Goal: Task Accomplishment & Management: Use online tool/utility

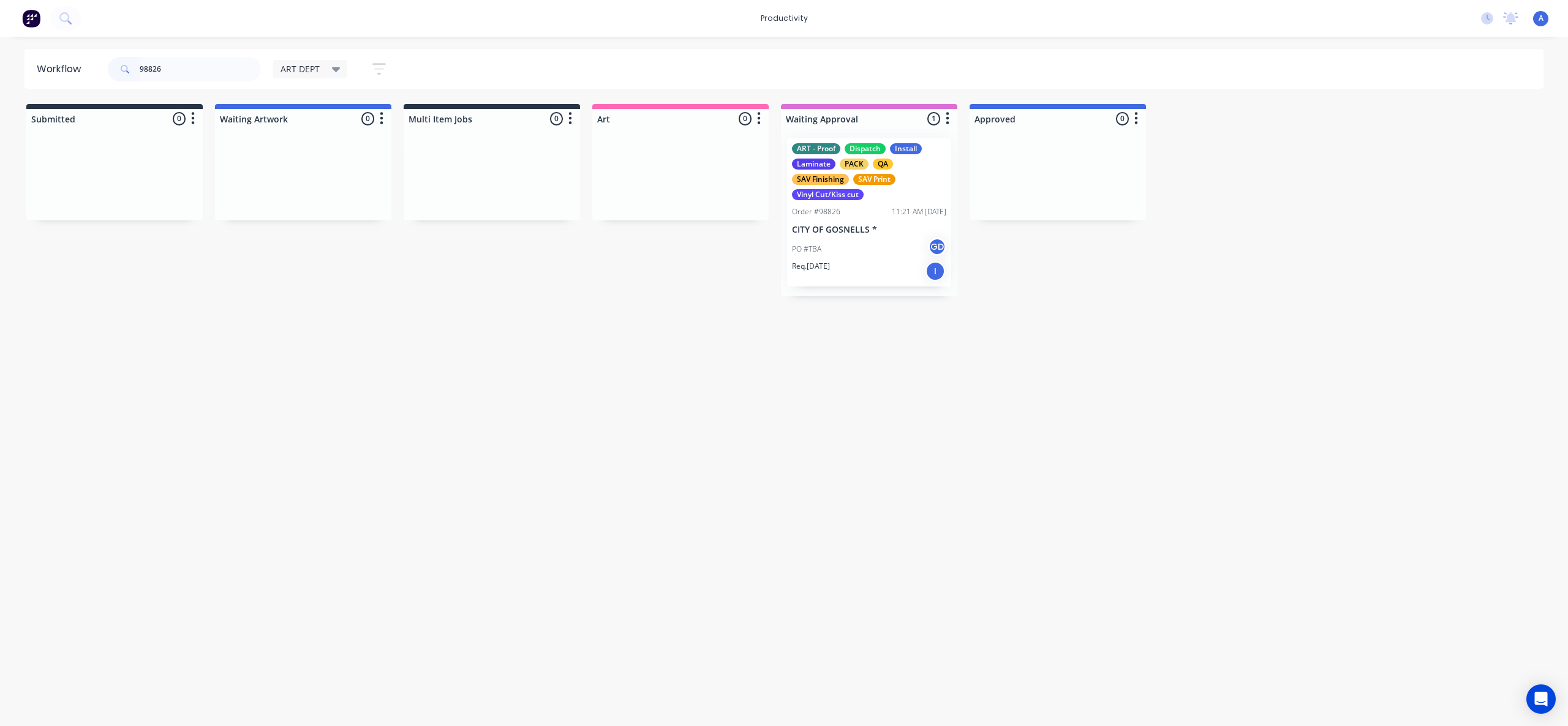
click at [831, 223] on div "ART - Proof Dispatch Install Laminate PACK QA SAV Finishing SAV Print Vinyl Cut…" at bounding box center [869, 212] width 164 height 148
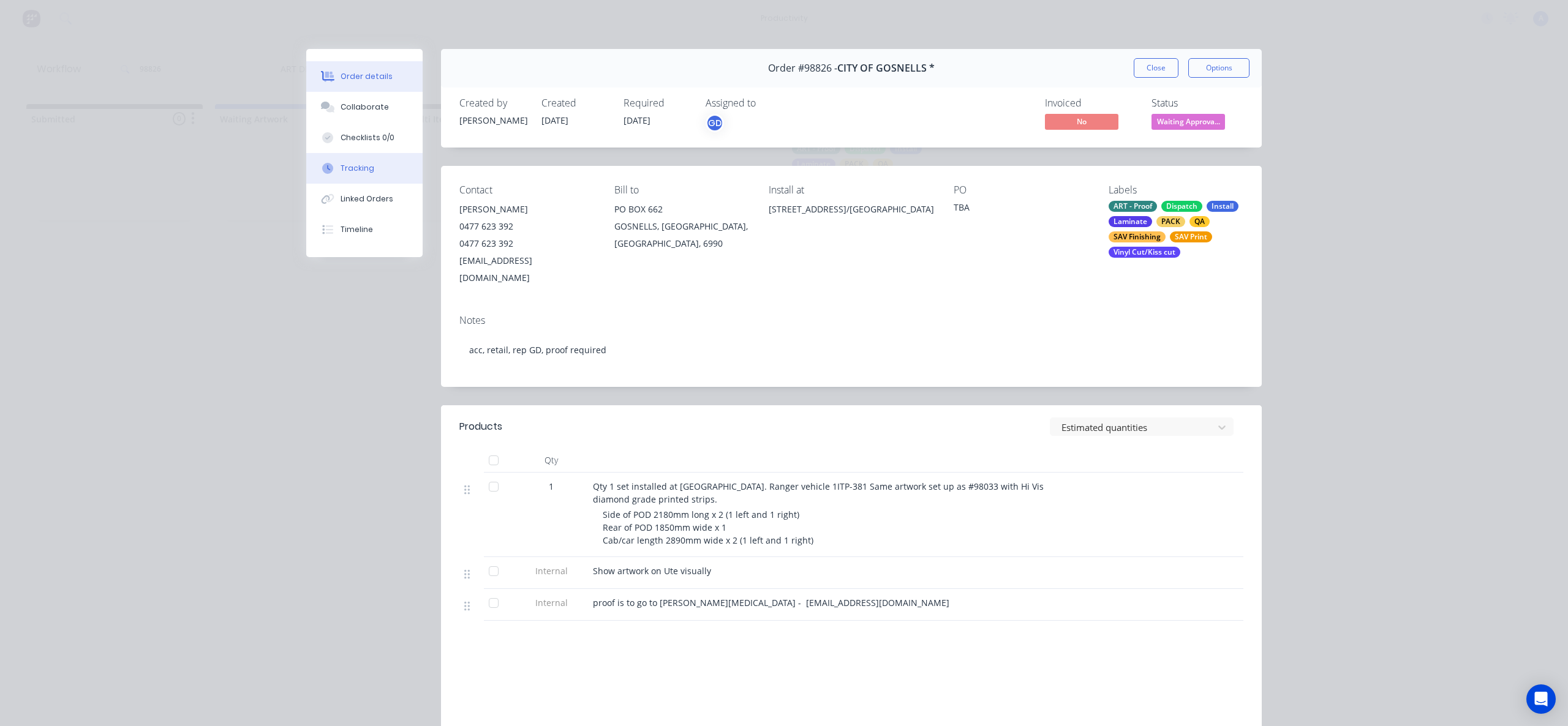
click at [340, 167] on div "Tracking" at bounding box center [357, 168] width 34 height 11
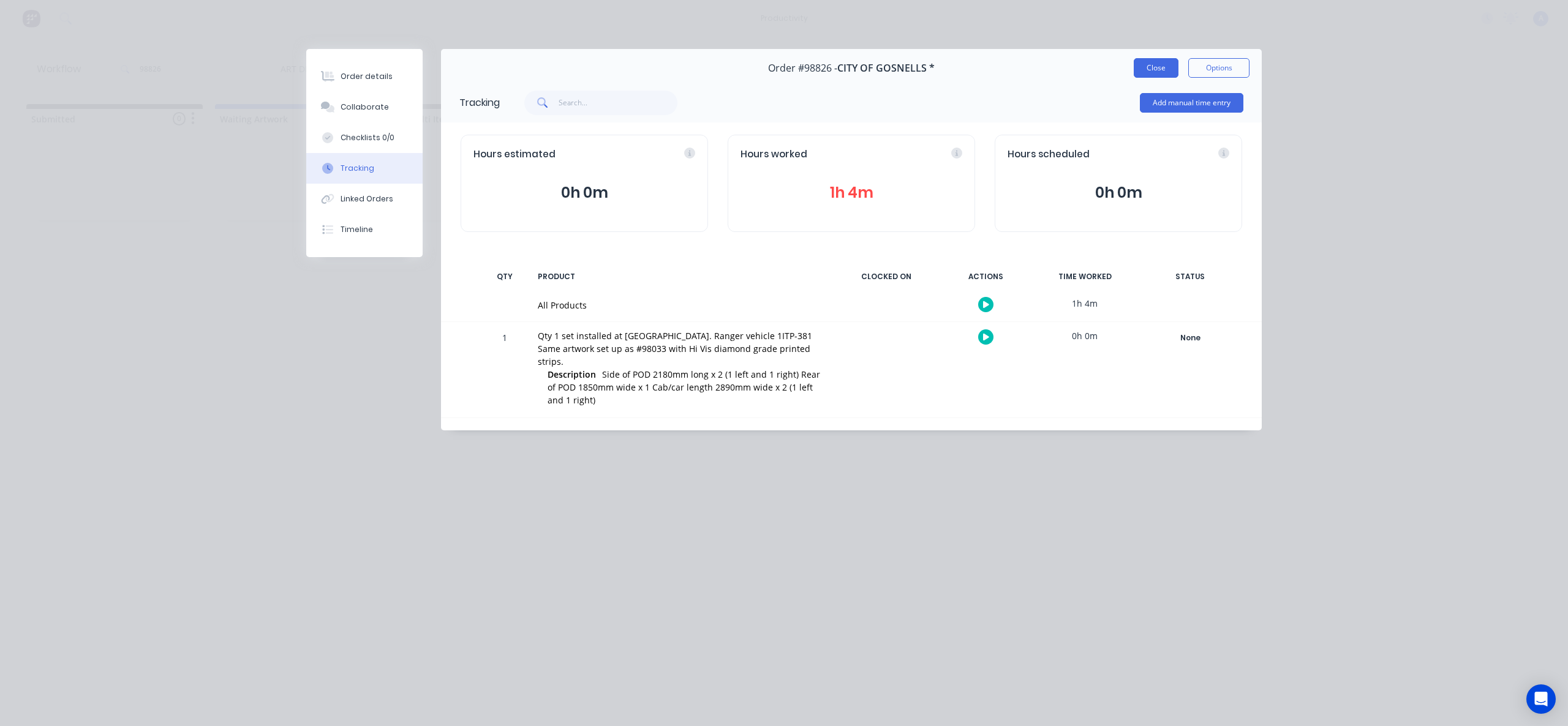
click at [1166, 67] on button "Close" at bounding box center [1156, 68] width 44 height 20
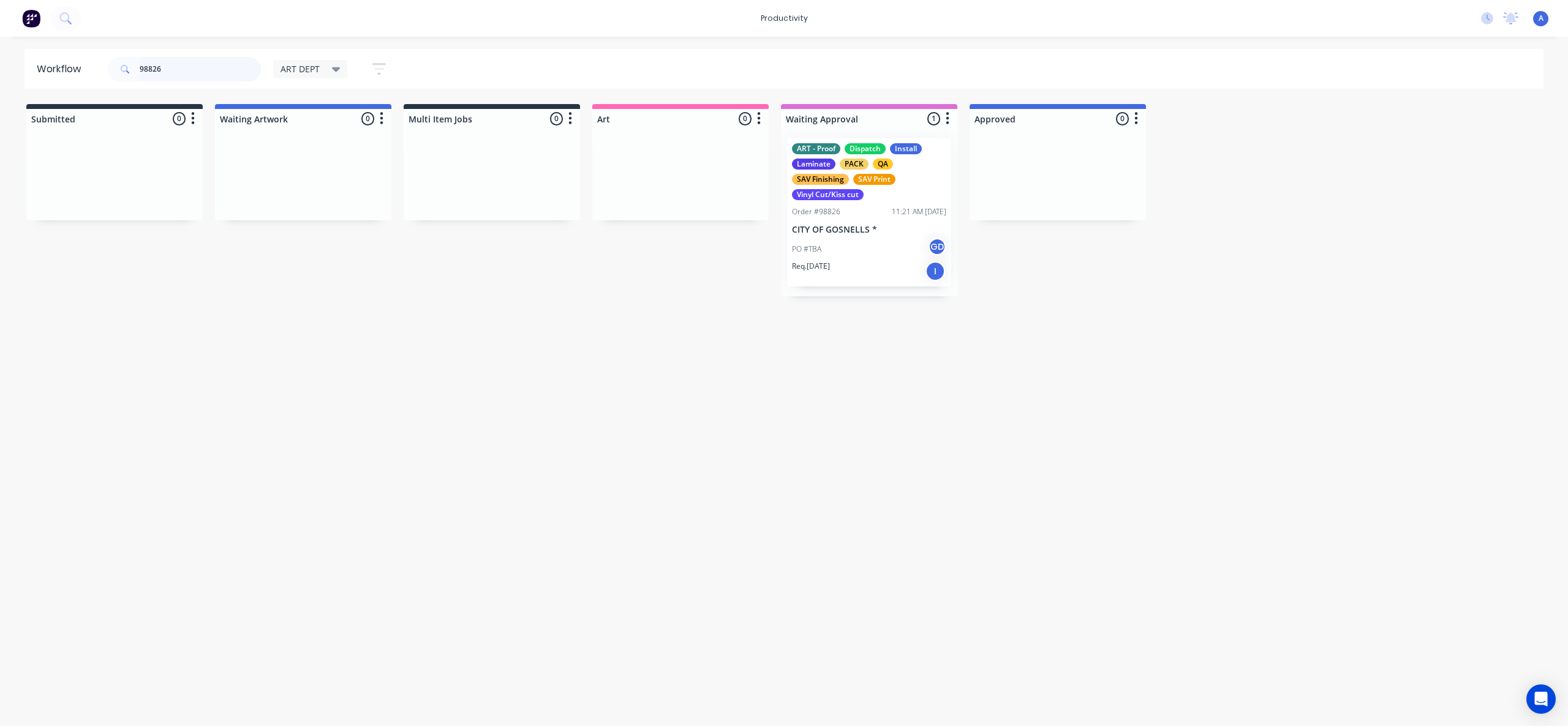
click at [173, 68] on input "98826" at bounding box center [200, 69] width 121 height 25
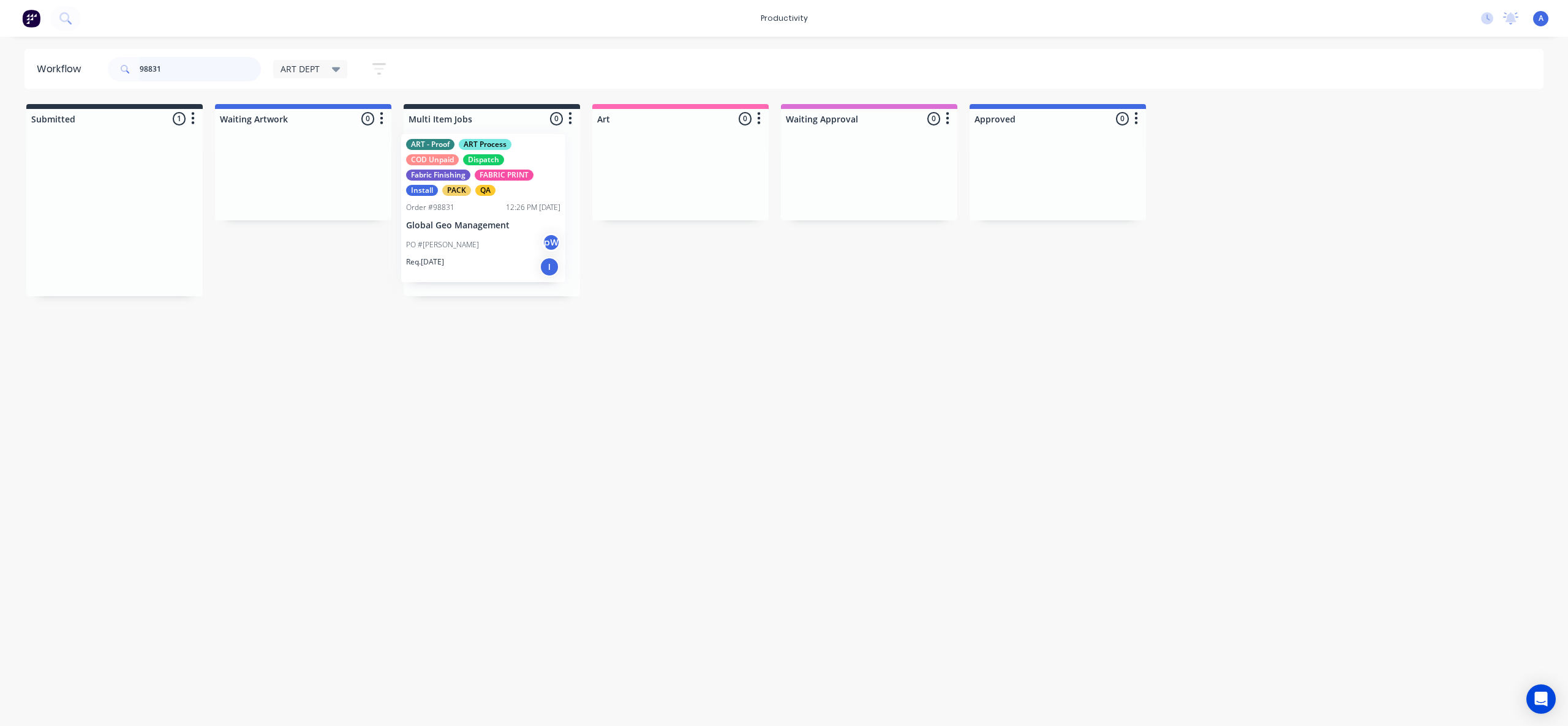
drag, startPoint x: 125, startPoint y: 259, endPoint x: 562, endPoint y: 242, distance: 437.3
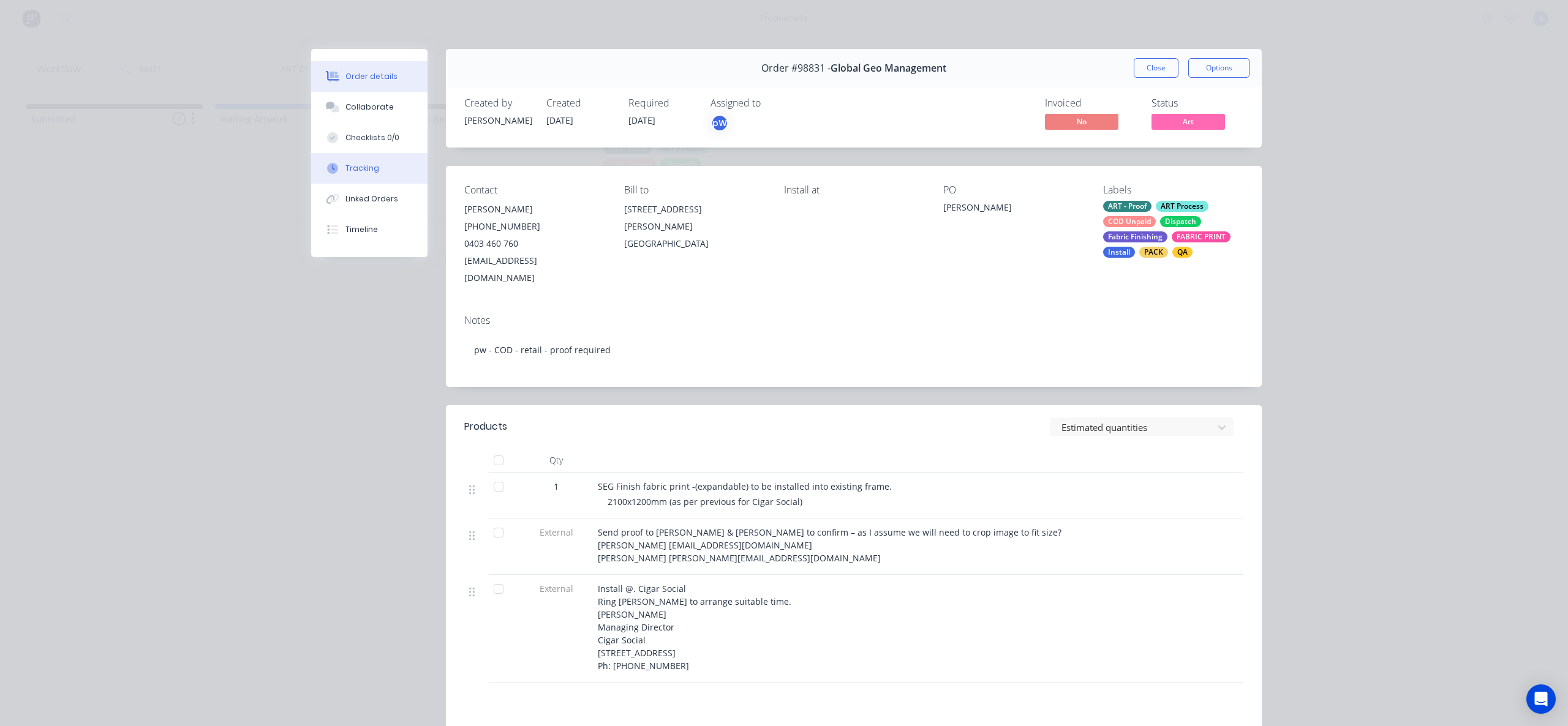
click at [345, 170] on div "Tracking" at bounding box center [362, 168] width 34 height 11
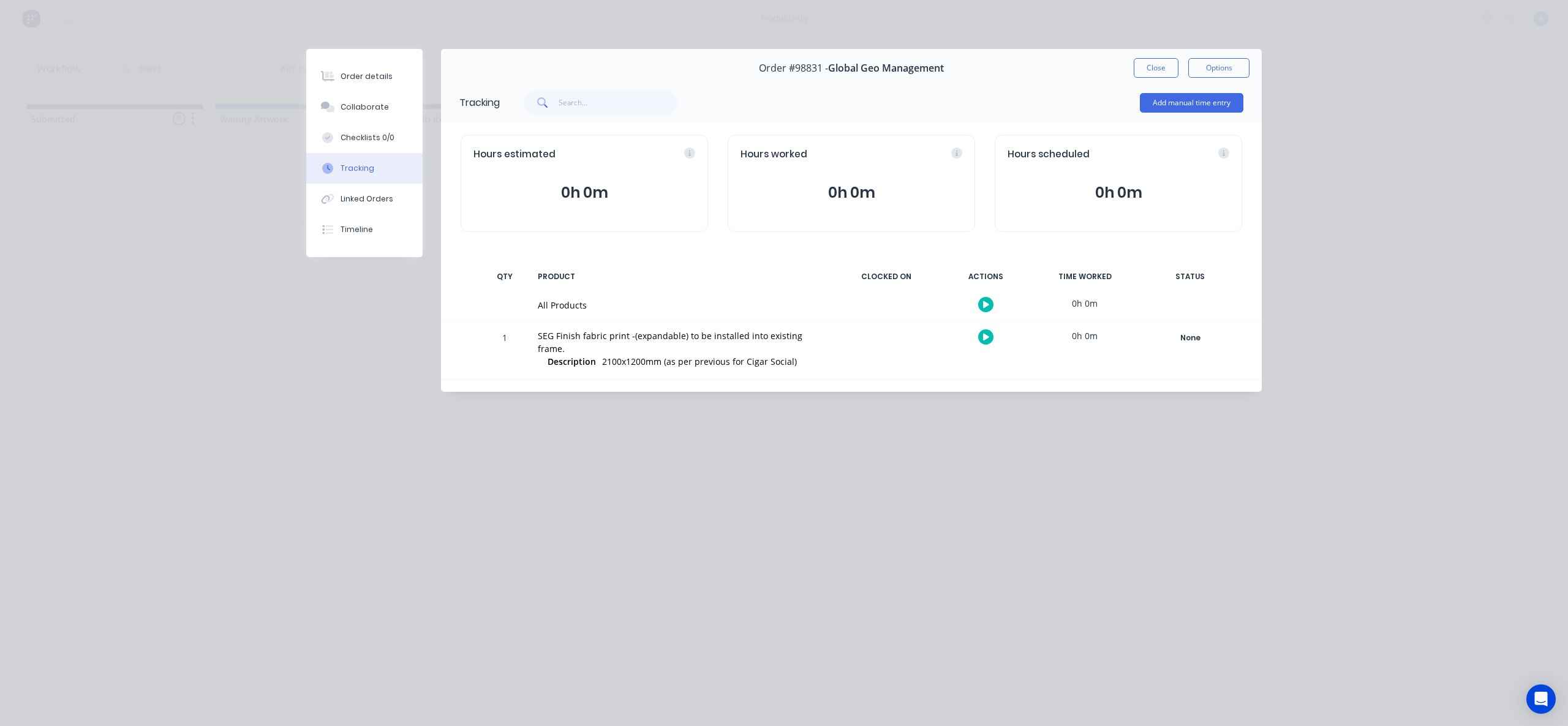
click at [984, 301] on icon "button" at bounding box center [986, 304] width 6 height 7
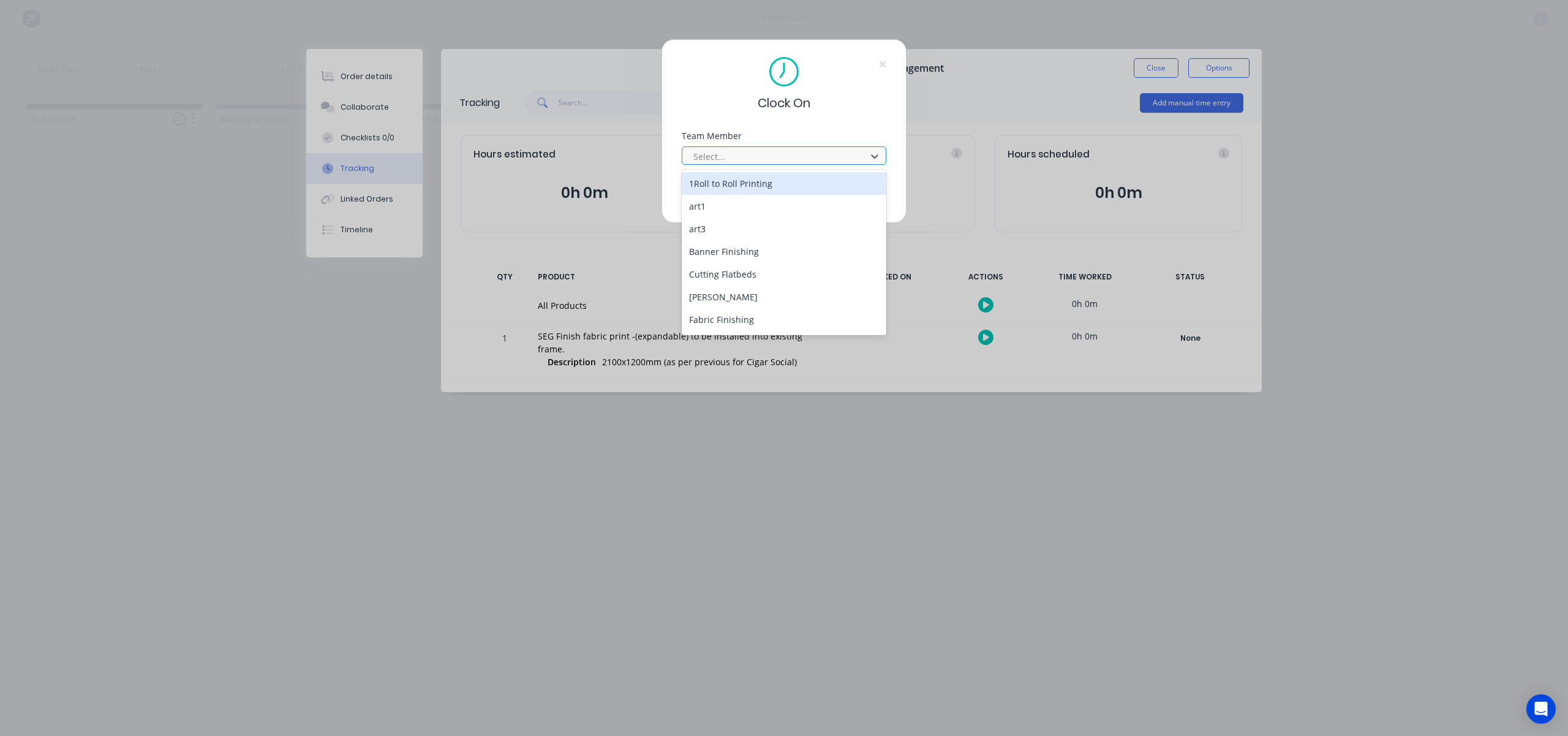
click at [775, 158] on div at bounding box center [776, 156] width 168 height 15
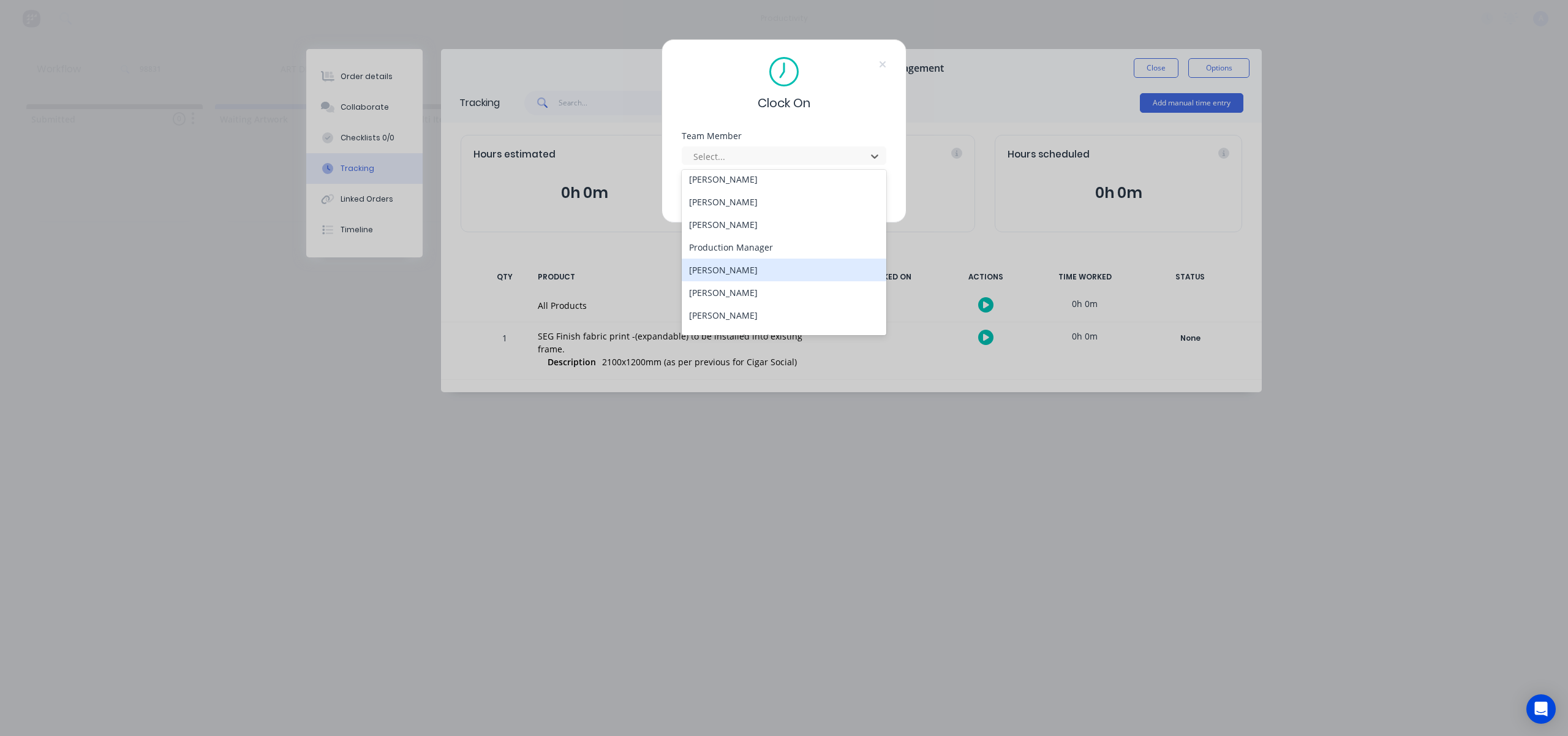
scroll to position [316, 0]
click at [747, 313] on div "[PERSON_NAME]" at bounding box center [784, 321] width 205 height 23
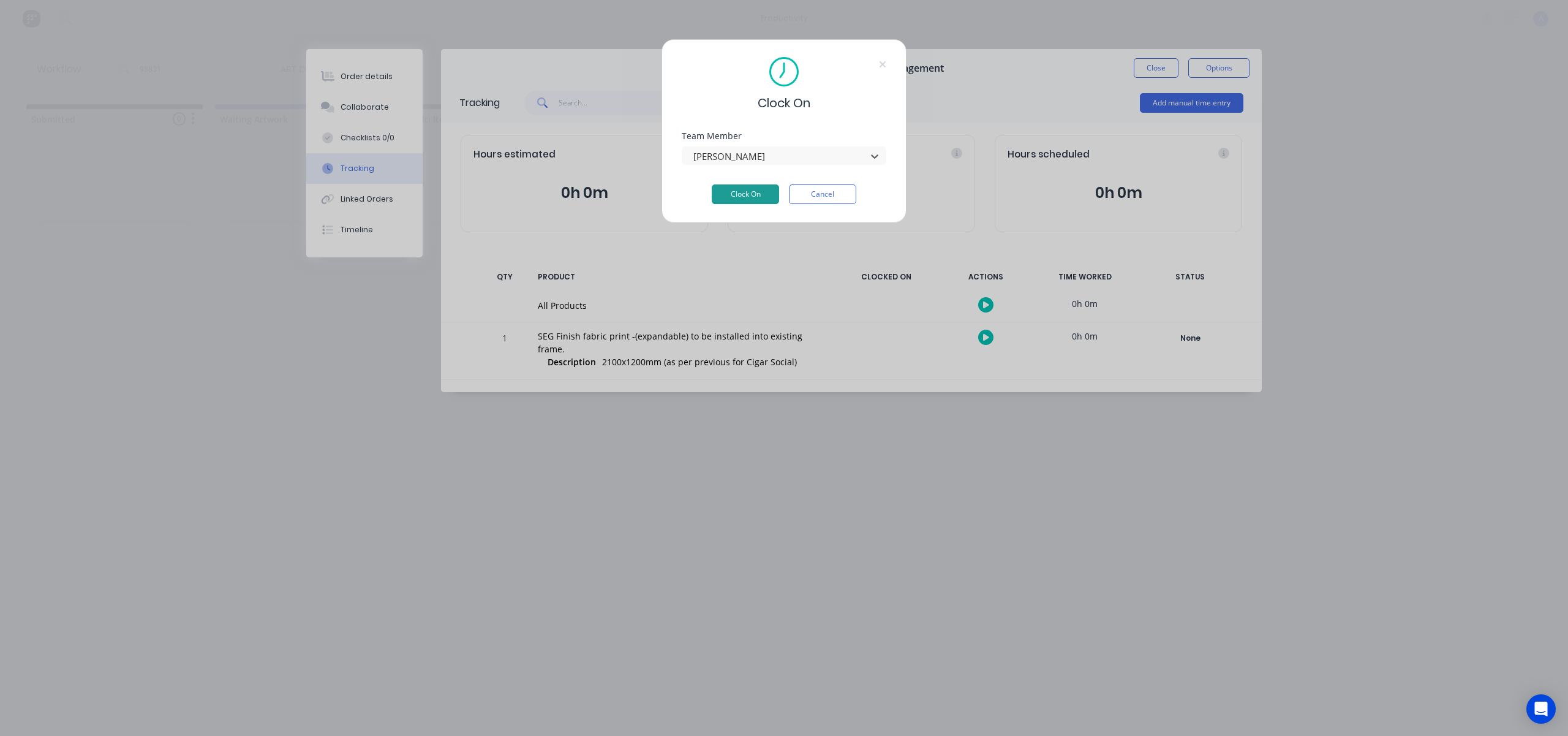
click at [752, 190] on button "Clock On" at bounding box center [745, 194] width 67 height 20
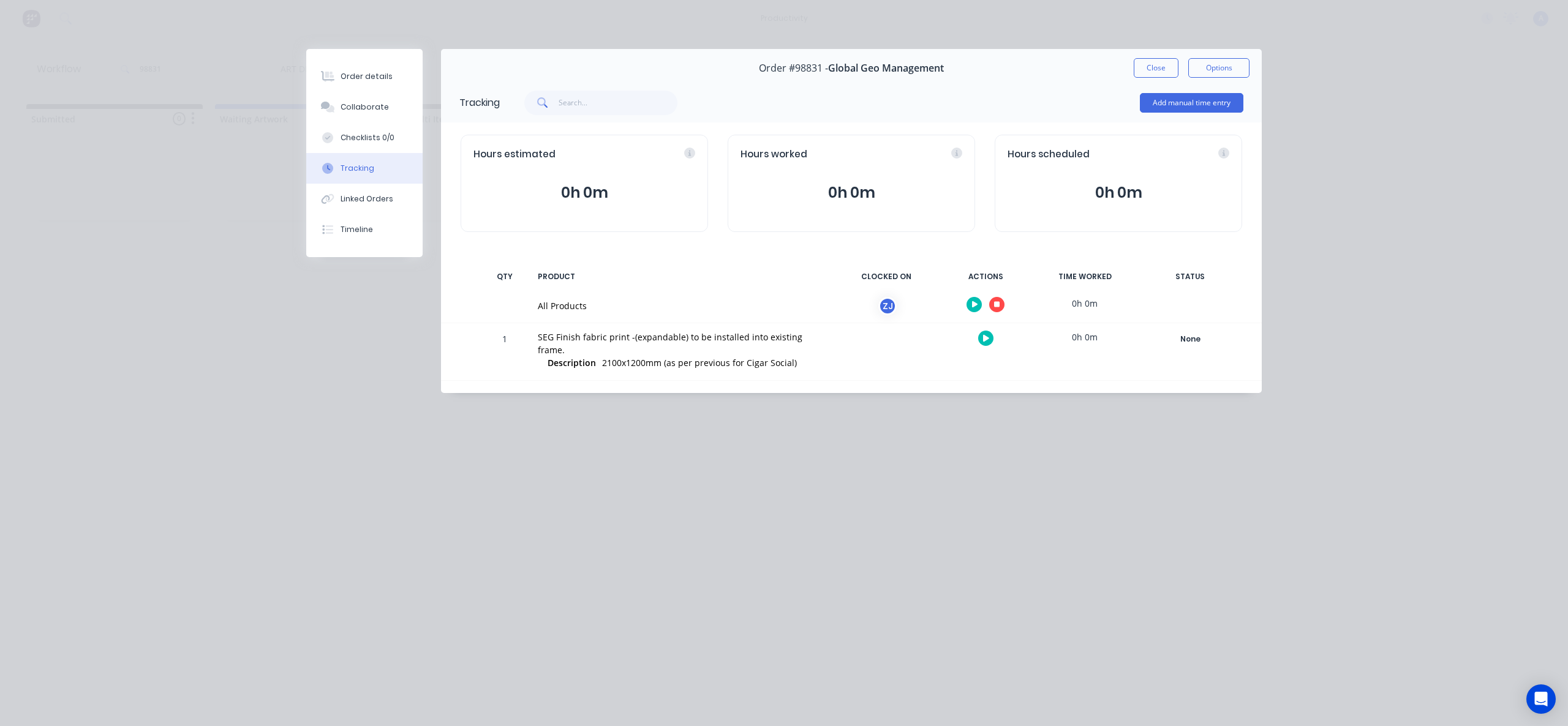
click at [1160, 57] on div "Order #98831 - Global Geo Management Close Options" at bounding box center [851, 68] width 821 height 39
click at [1161, 66] on button "Close" at bounding box center [1156, 68] width 44 height 20
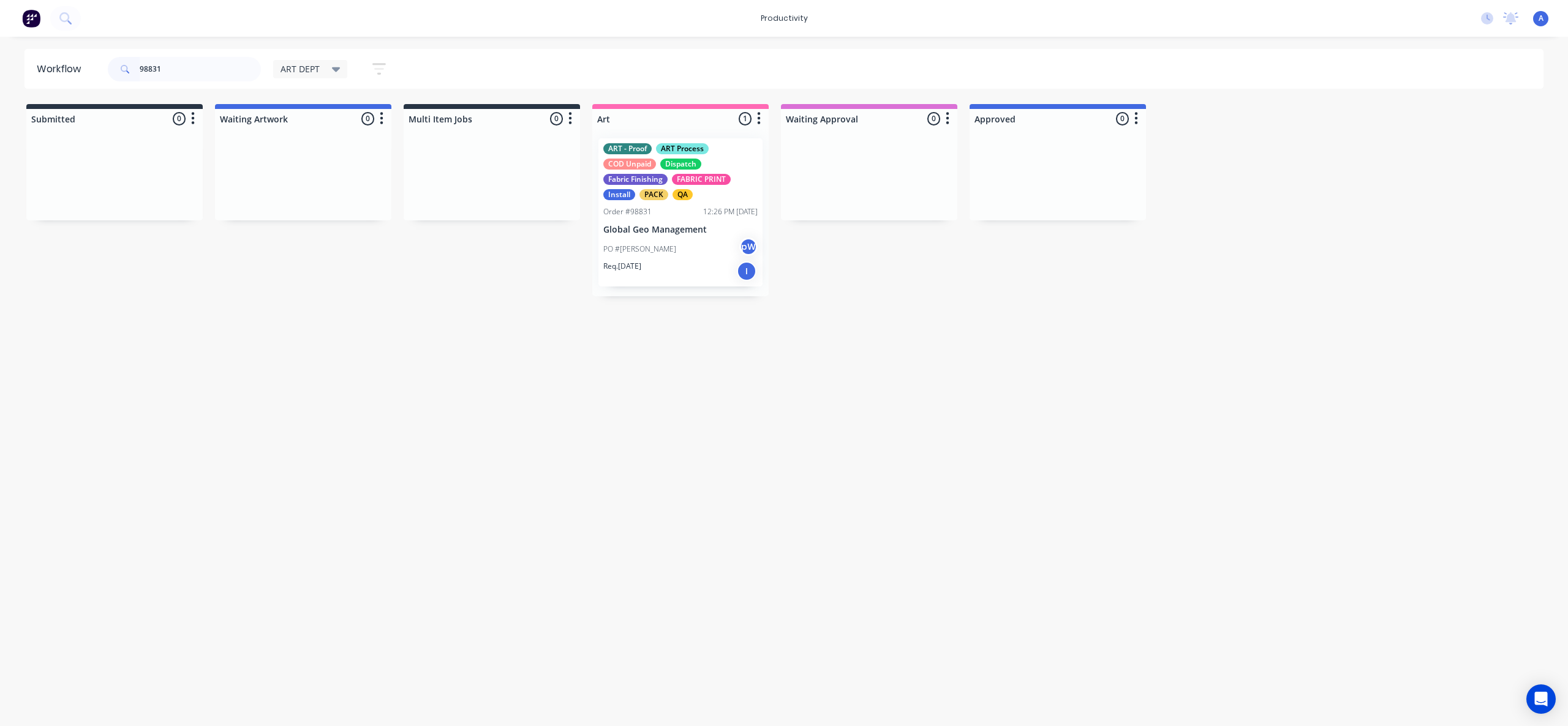
click at [665, 228] on p "Global Geo Management" at bounding box center [681, 230] width 154 height 10
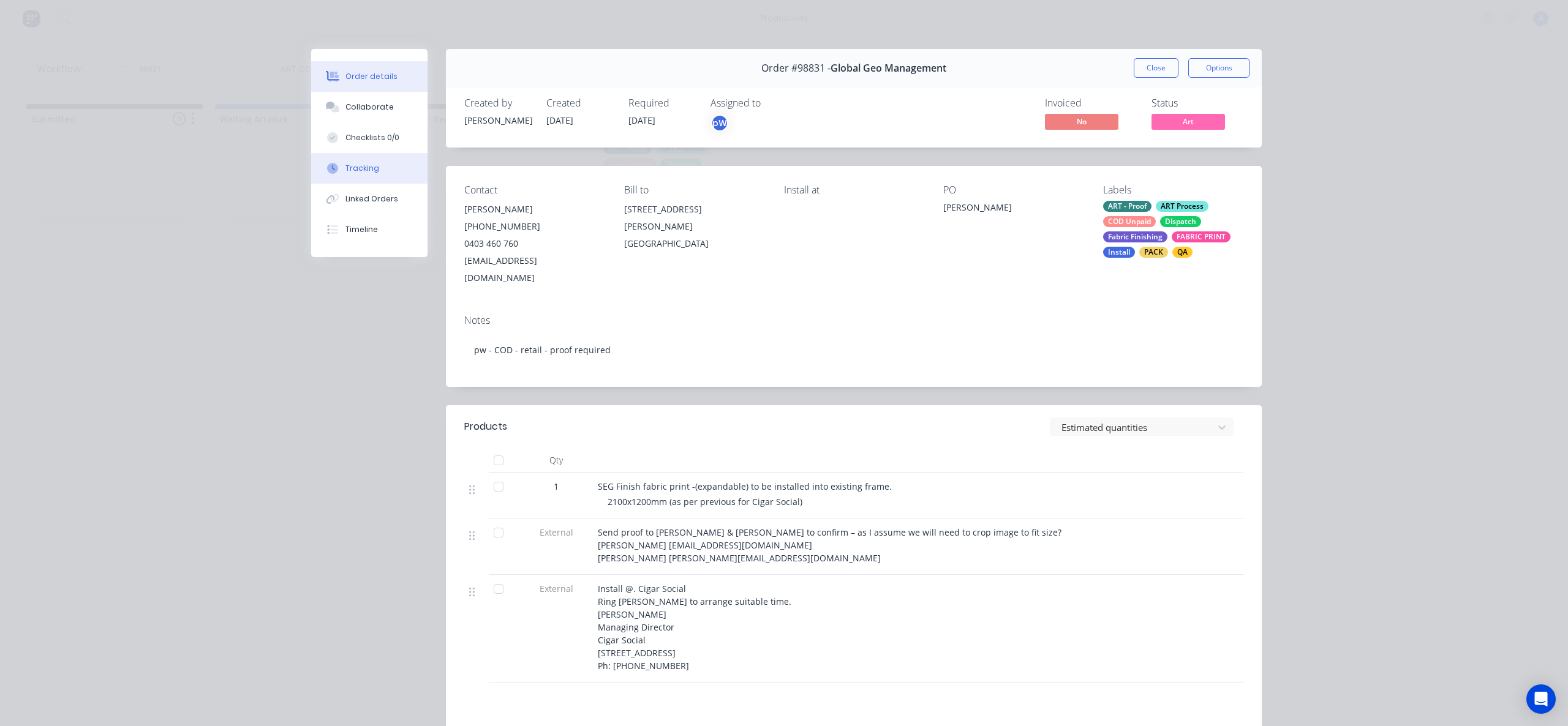
click at [363, 162] on button "Tracking" at bounding box center [369, 168] width 117 height 31
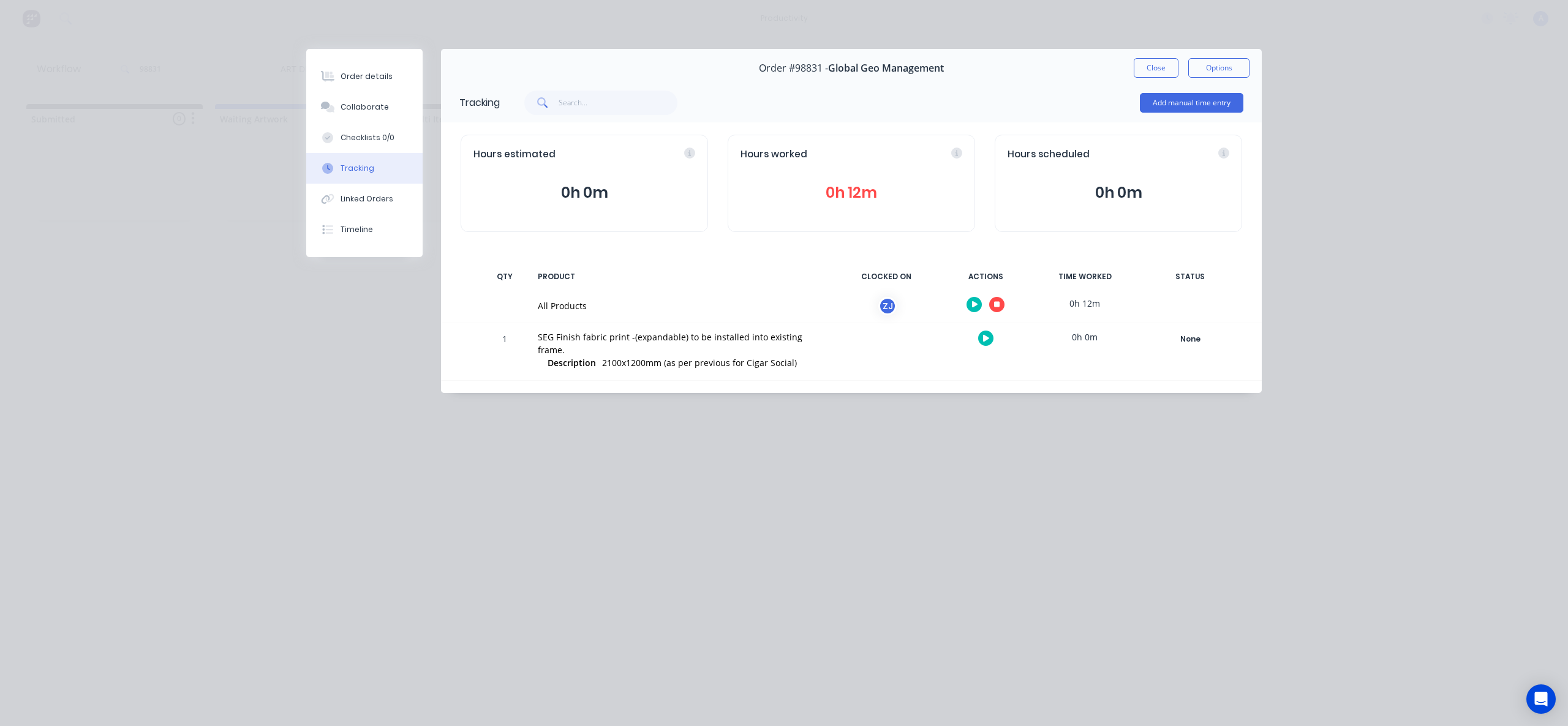
click at [995, 301] on icon "button" at bounding box center [997, 304] width 6 height 8
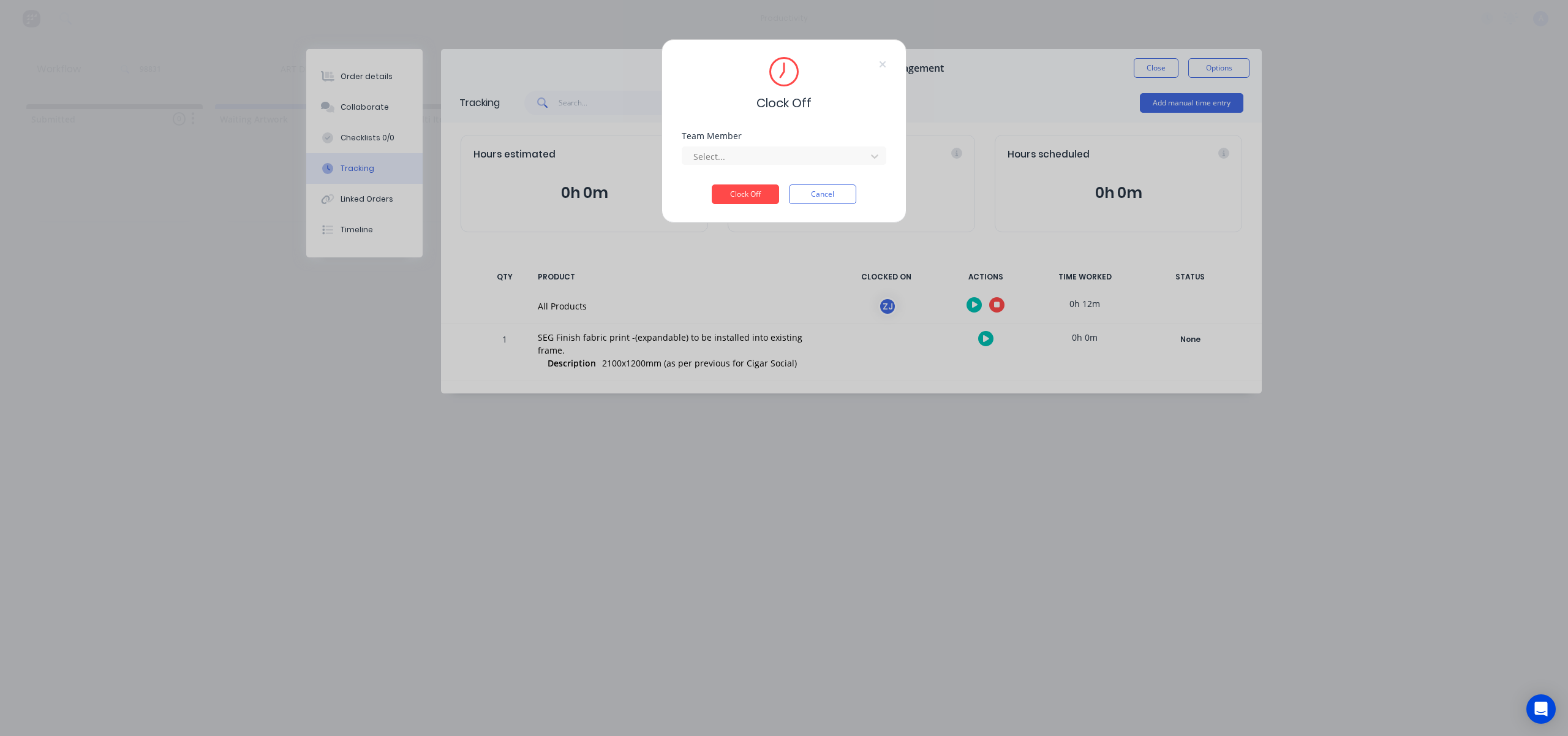
click at [734, 166] on div "Team Member Select..." at bounding box center [784, 158] width 205 height 52
click at [750, 163] on div at bounding box center [776, 156] width 168 height 15
click at [748, 180] on div "[PERSON_NAME]" at bounding box center [784, 183] width 205 height 23
click at [750, 192] on button "Clock Off" at bounding box center [745, 194] width 67 height 20
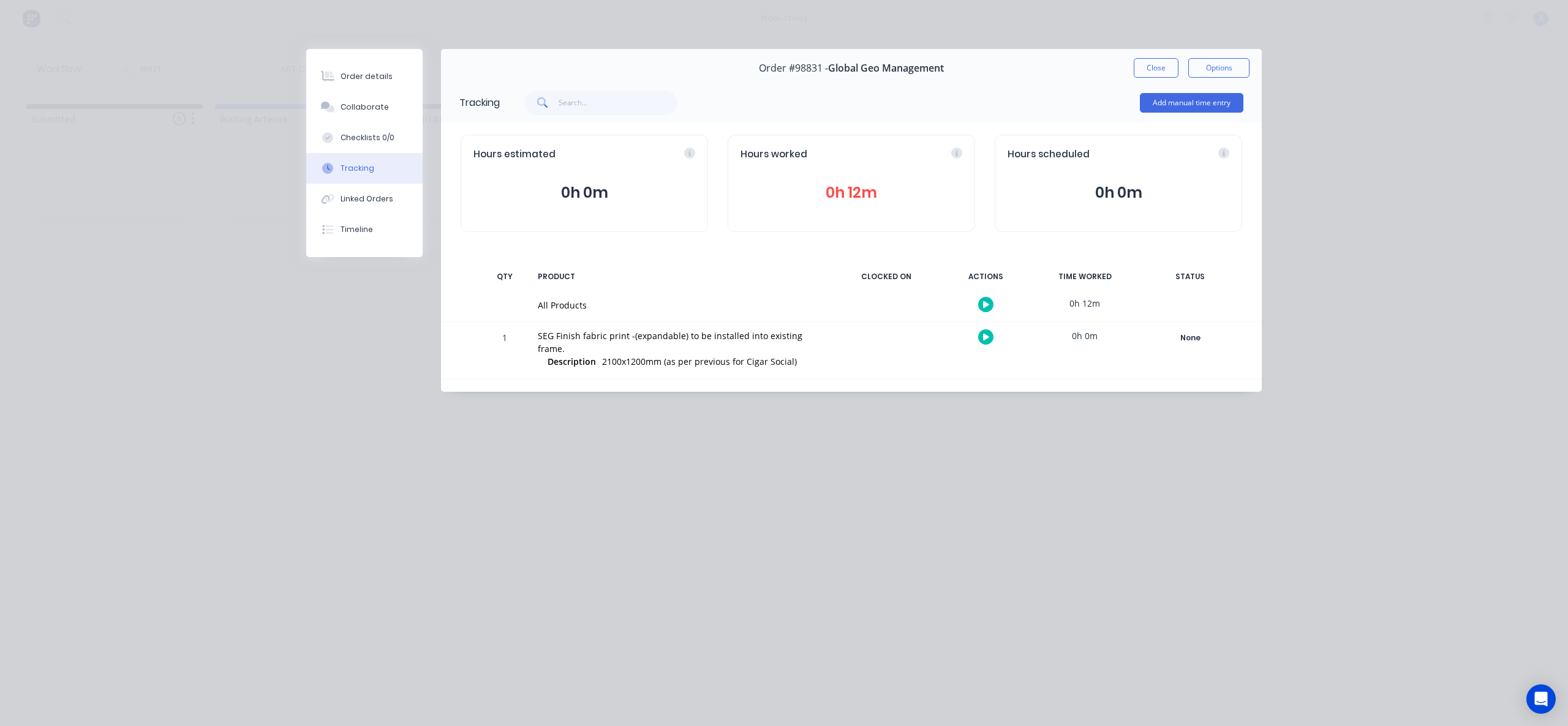
drag, startPoint x: 1156, startPoint y: 67, endPoint x: 1145, endPoint y: 74, distance: 13.0
click at [1156, 67] on button "Close" at bounding box center [1156, 68] width 44 height 20
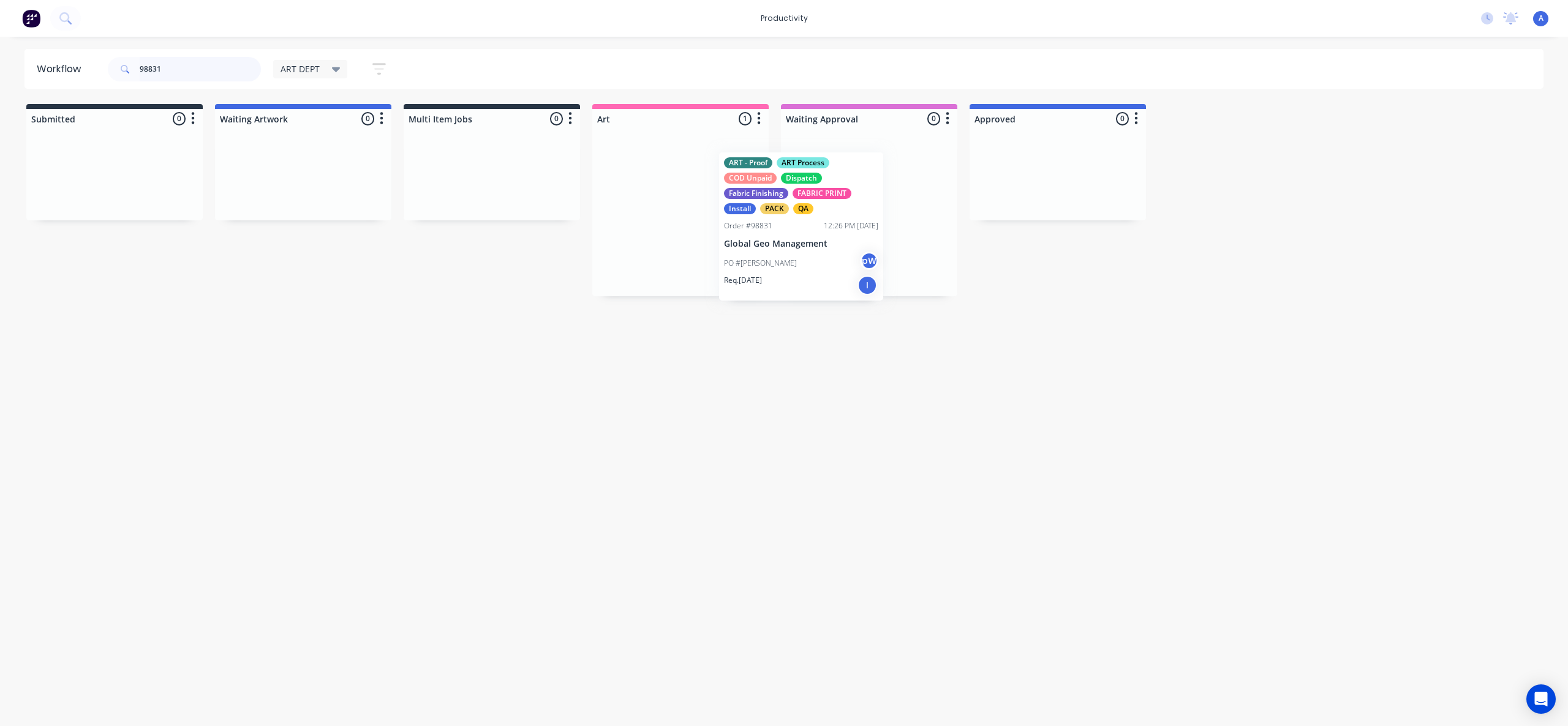
drag, startPoint x: 707, startPoint y: 216, endPoint x: 832, endPoint y: 231, distance: 125.9
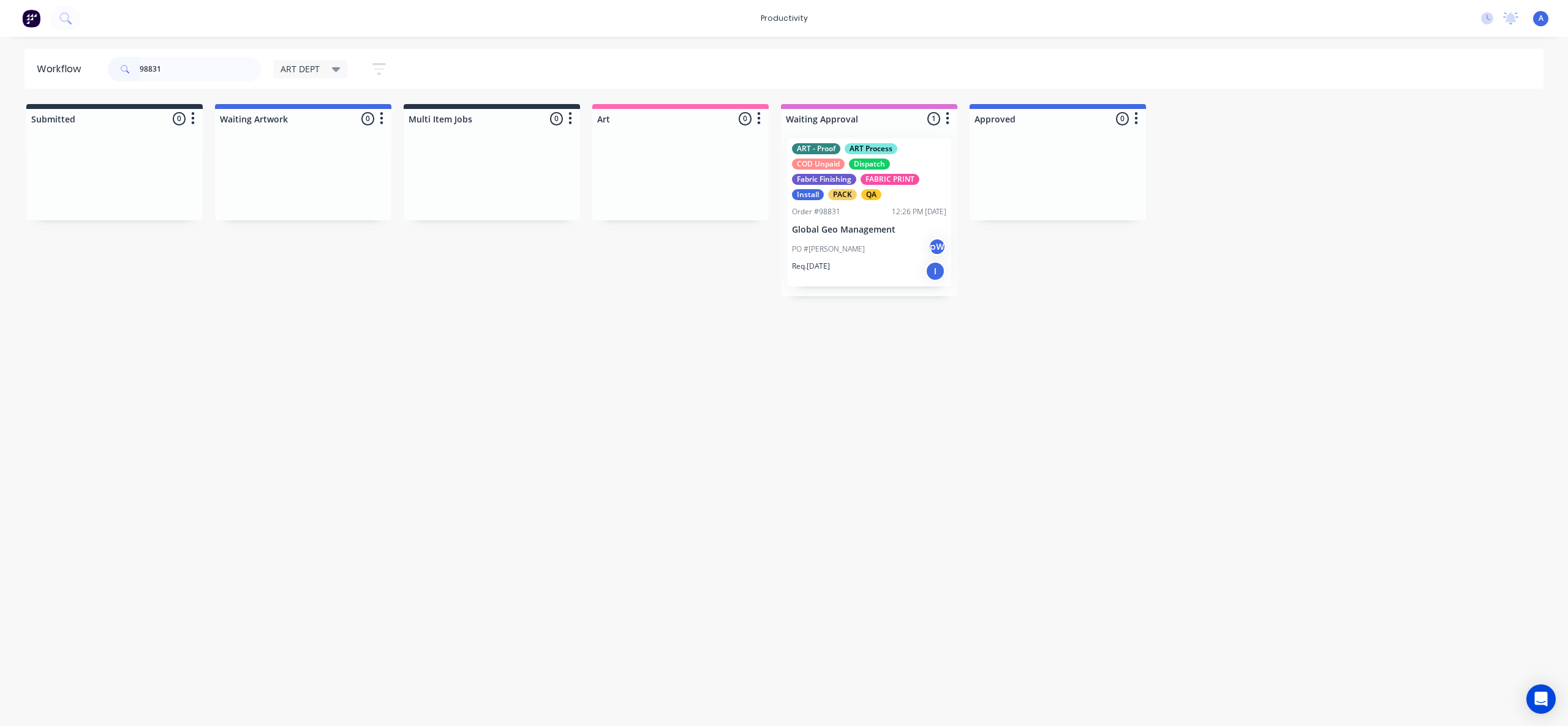
click at [850, 241] on div "PO #[PERSON_NAME]" at bounding box center [869, 249] width 154 height 23
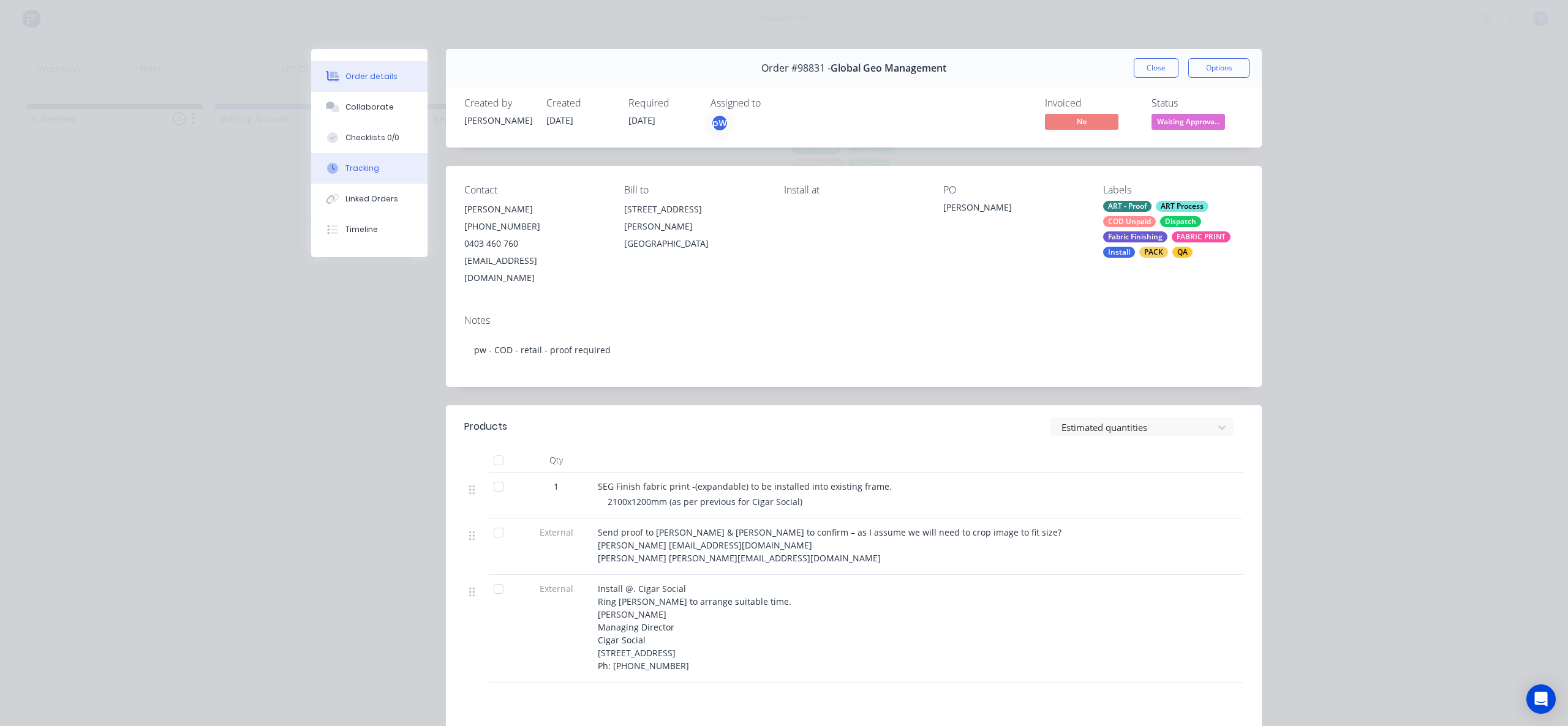
click at [336, 166] on div at bounding box center [332, 168] width 18 height 11
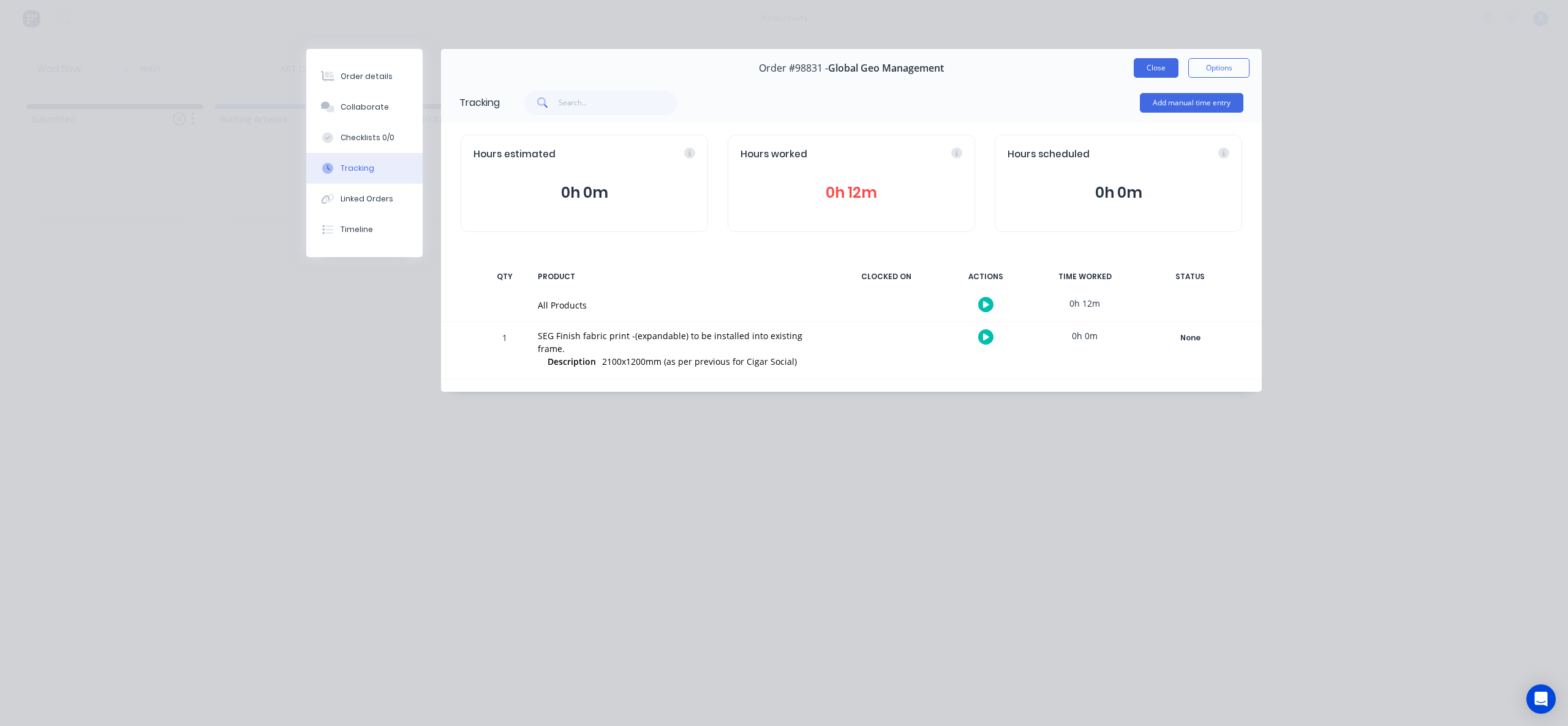
click at [1170, 71] on button "Close" at bounding box center [1156, 68] width 44 height 20
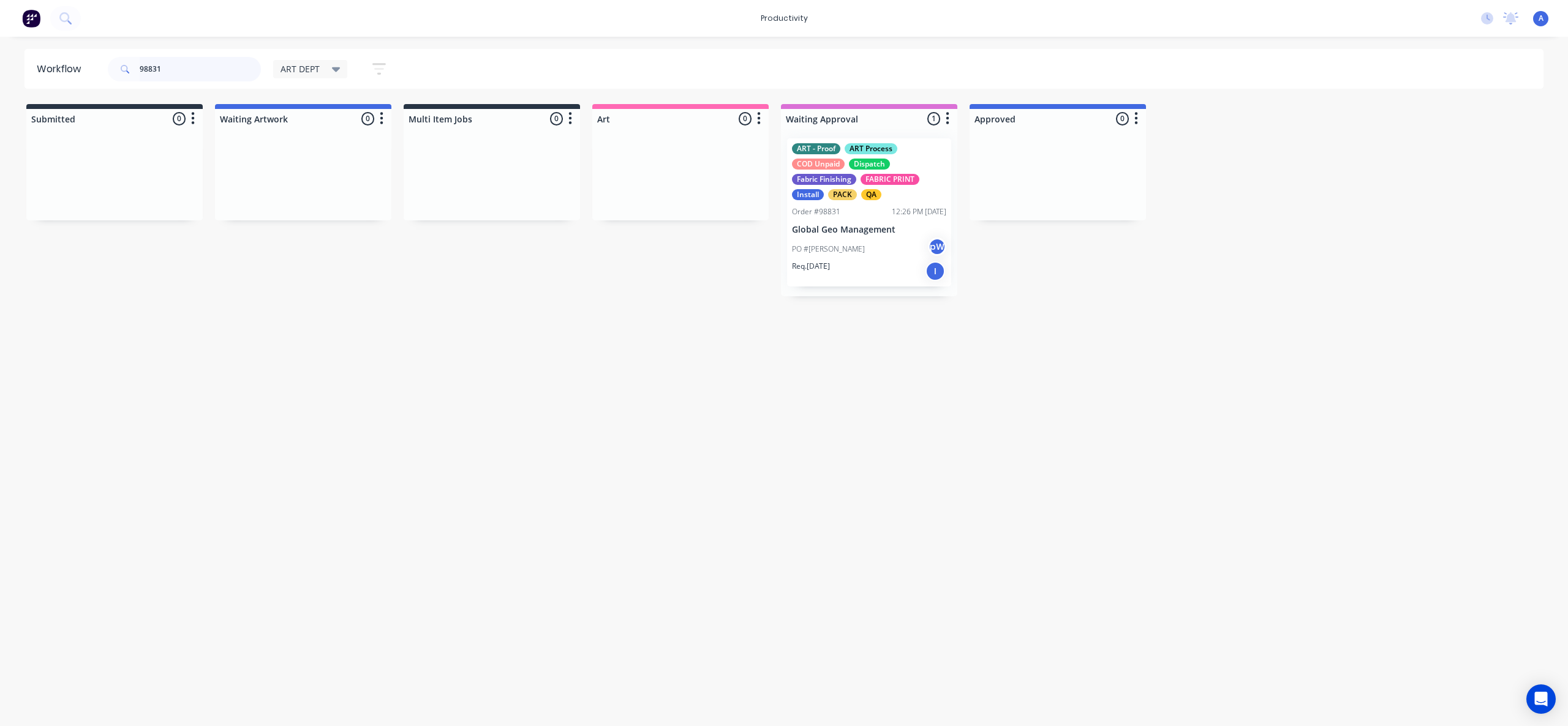
click at [202, 67] on input "98831" at bounding box center [200, 69] width 121 height 25
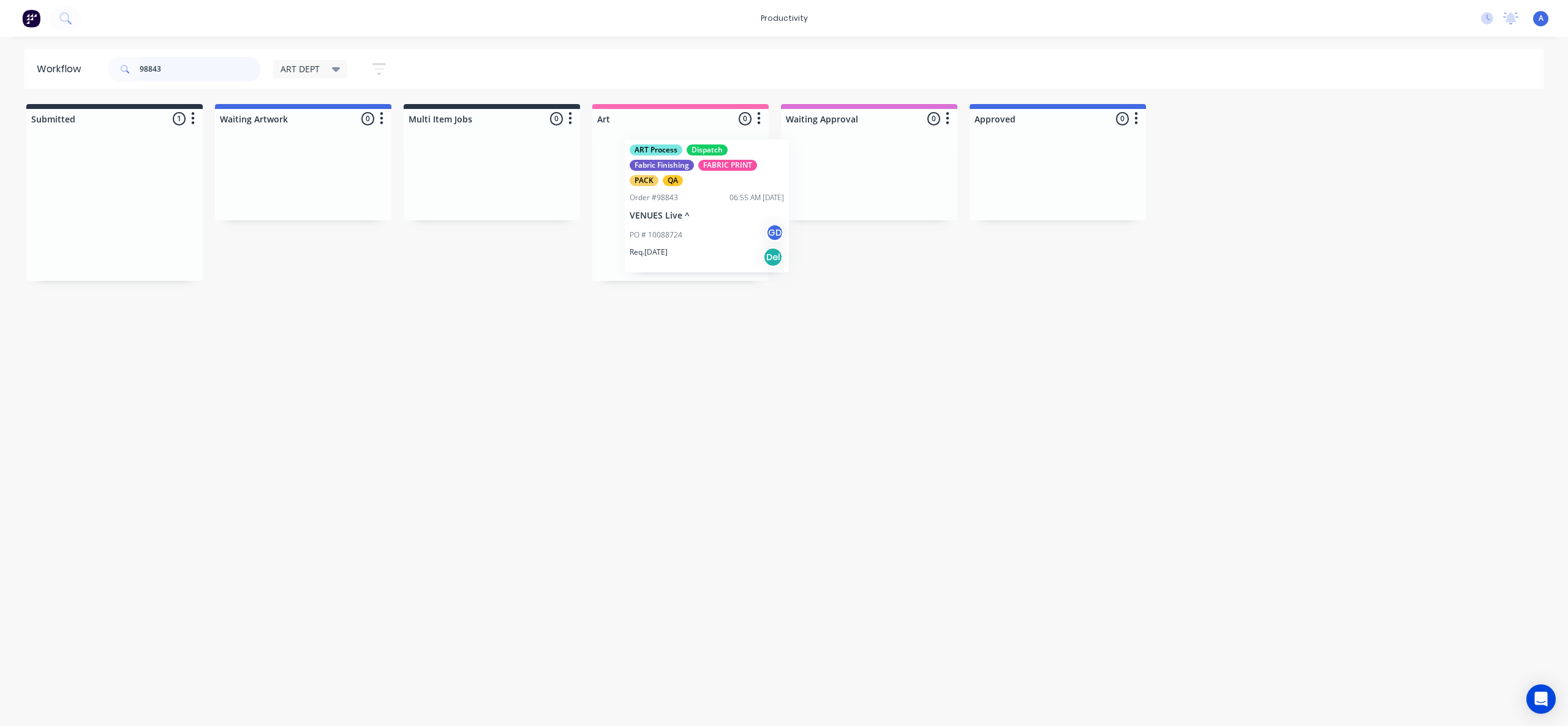
drag, startPoint x: 122, startPoint y: 212, endPoint x: 751, endPoint y: 213, distance: 629.0
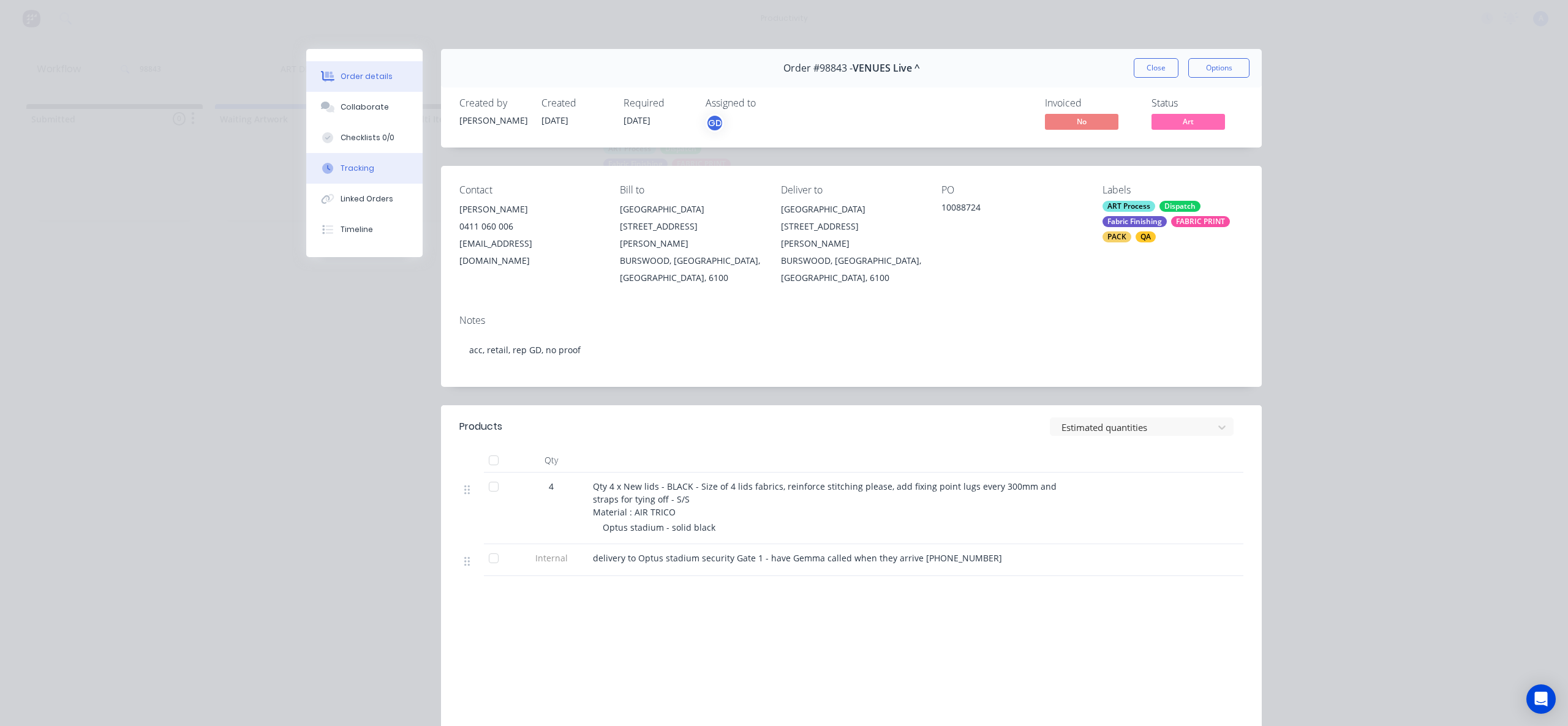
click at [348, 178] on button "Tracking" at bounding box center [364, 168] width 117 height 31
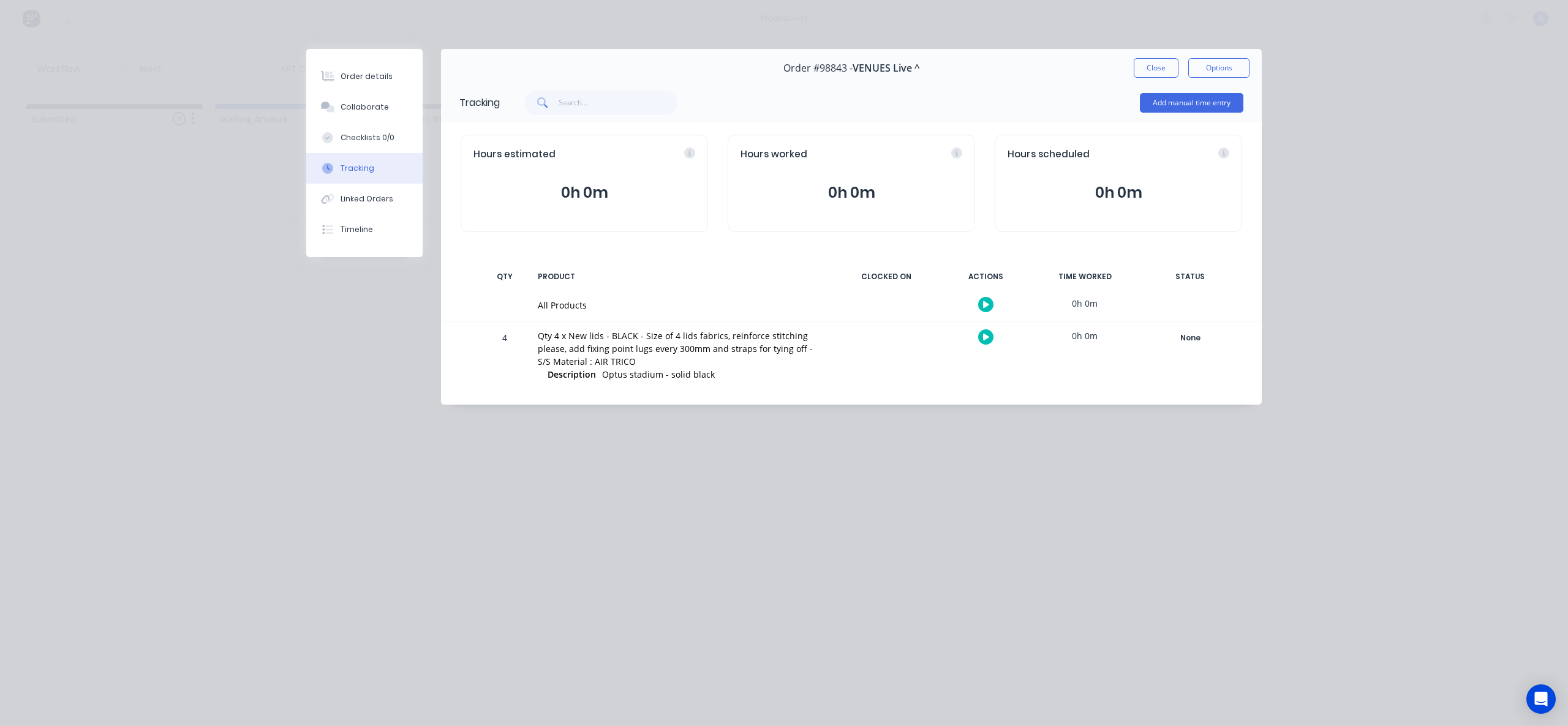
click at [990, 301] on button "button" at bounding box center [986, 304] width 15 height 15
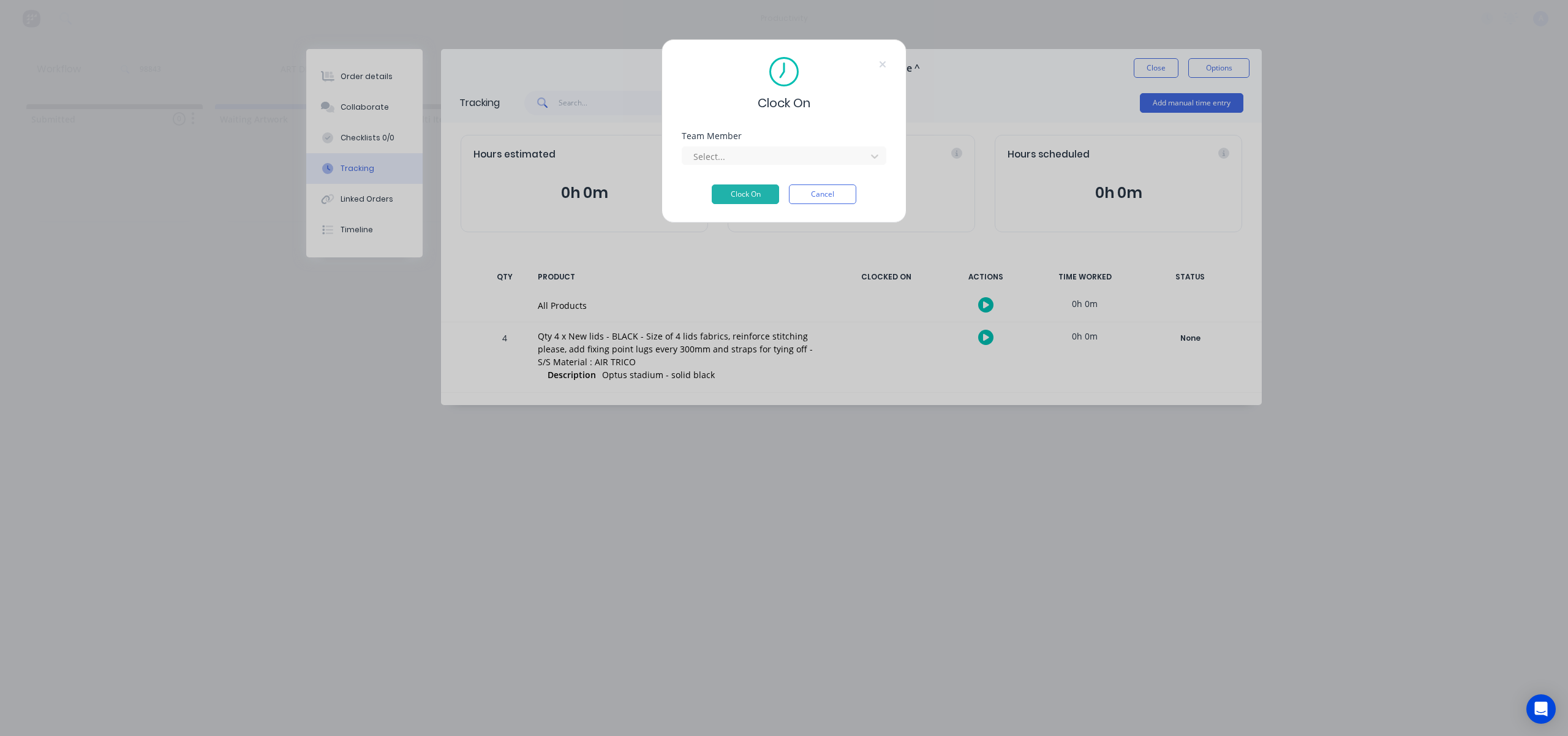
click at [809, 136] on div "Team Member" at bounding box center [784, 136] width 205 height 9
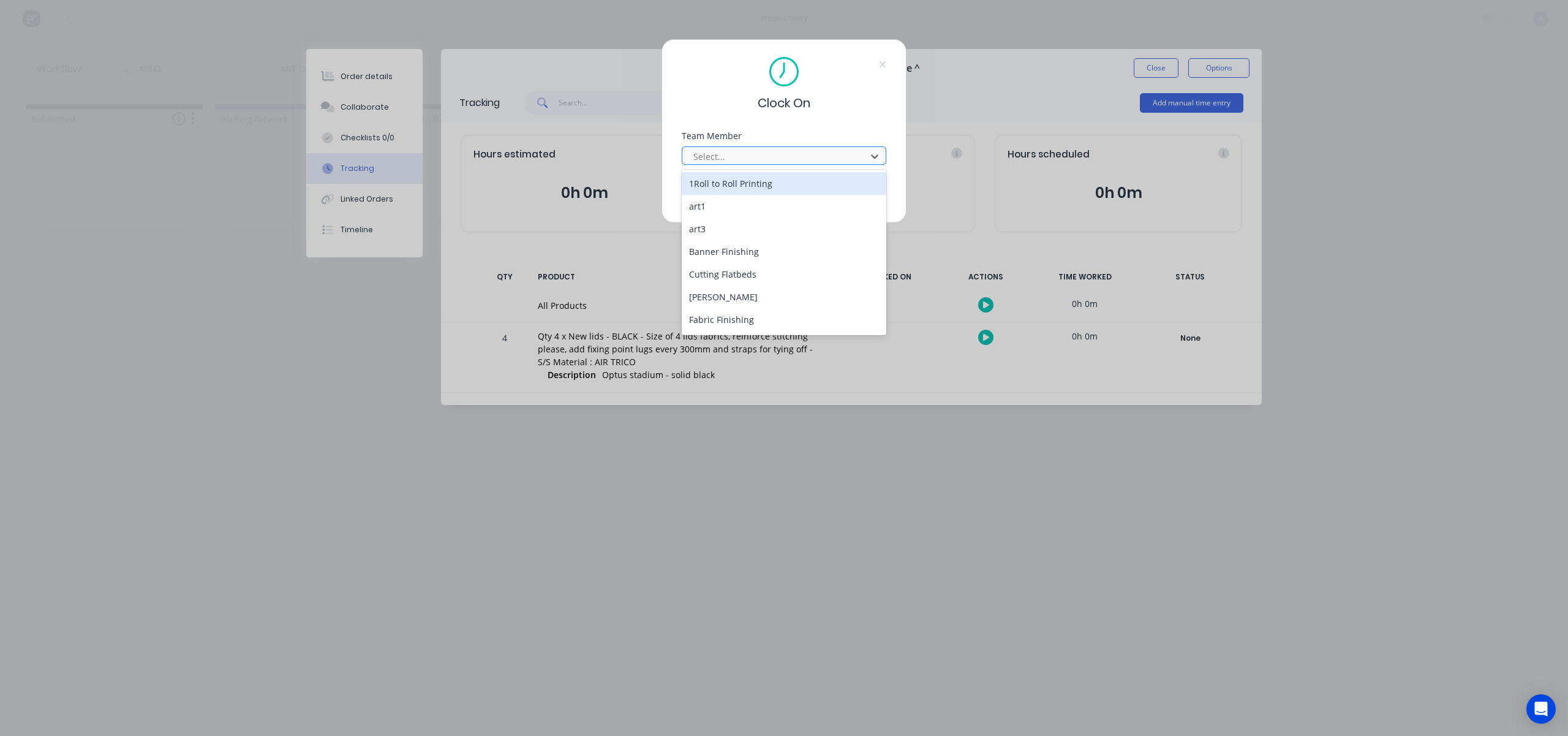
click at [808, 149] on div at bounding box center [776, 156] width 168 height 15
click at [742, 323] on div "[PERSON_NAME]" at bounding box center [784, 321] width 205 height 23
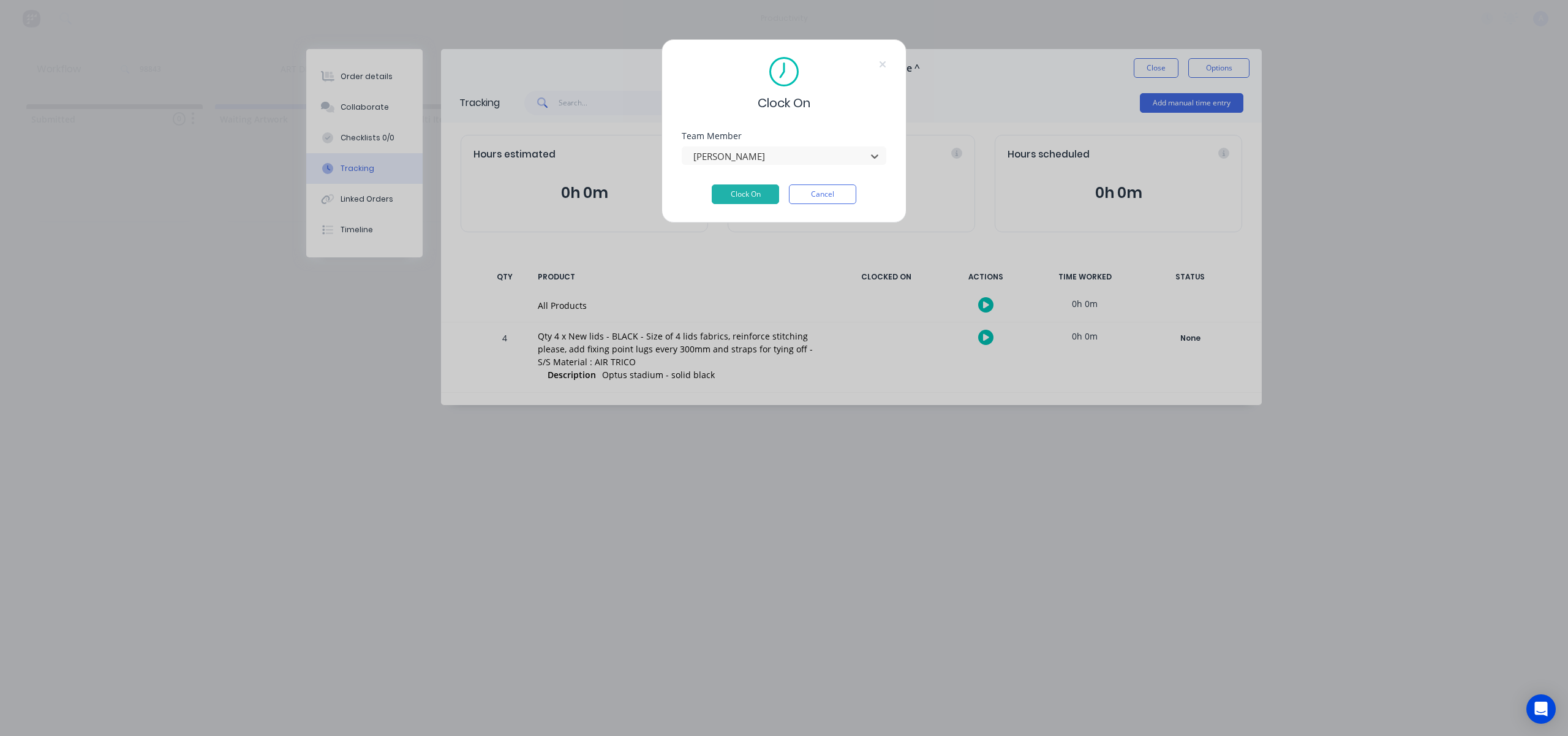
click at [760, 181] on div "Team Member option [PERSON_NAME], selected. [PERSON_NAME]" at bounding box center [784, 158] width 205 height 52
click at [759, 186] on button "Clock On" at bounding box center [745, 194] width 67 height 20
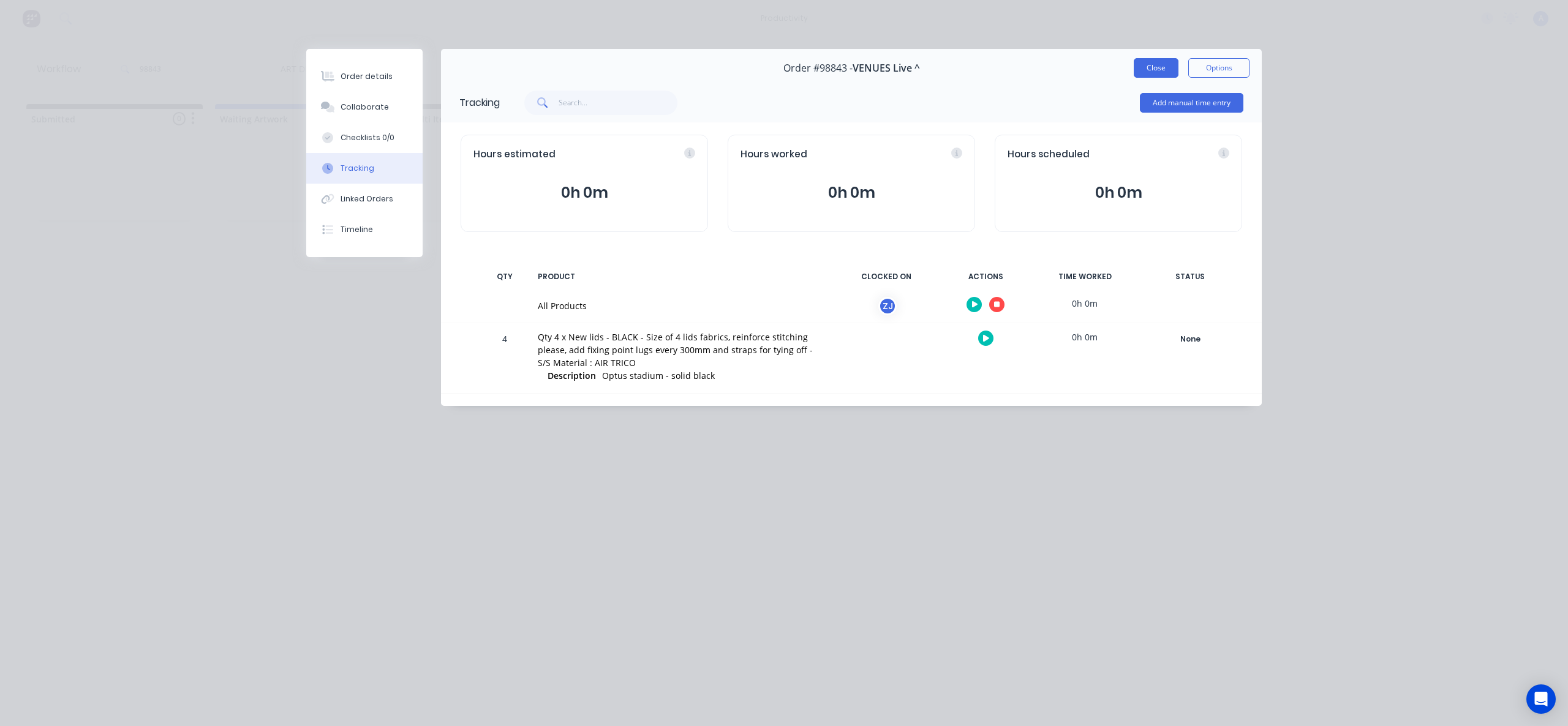
click at [1142, 65] on button "Close" at bounding box center [1156, 68] width 44 height 20
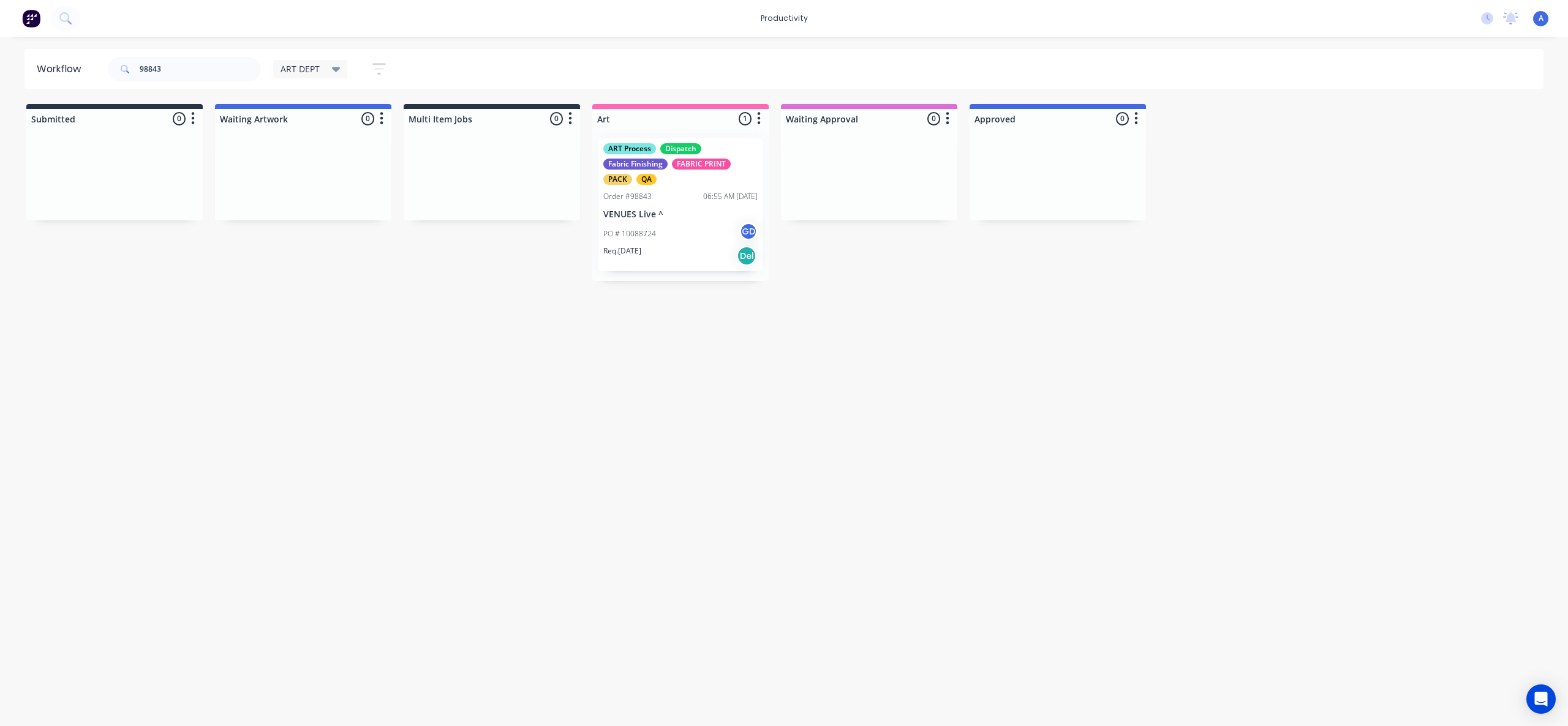
click at [598, 407] on div "Workflow 98843 ART DEPT Save new view None edit ART DEPT (Default) edit Banner …" at bounding box center [784, 375] width 1568 height 652
click at [651, 219] on p "VENUES Live ^" at bounding box center [681, 215] width 154 height 10
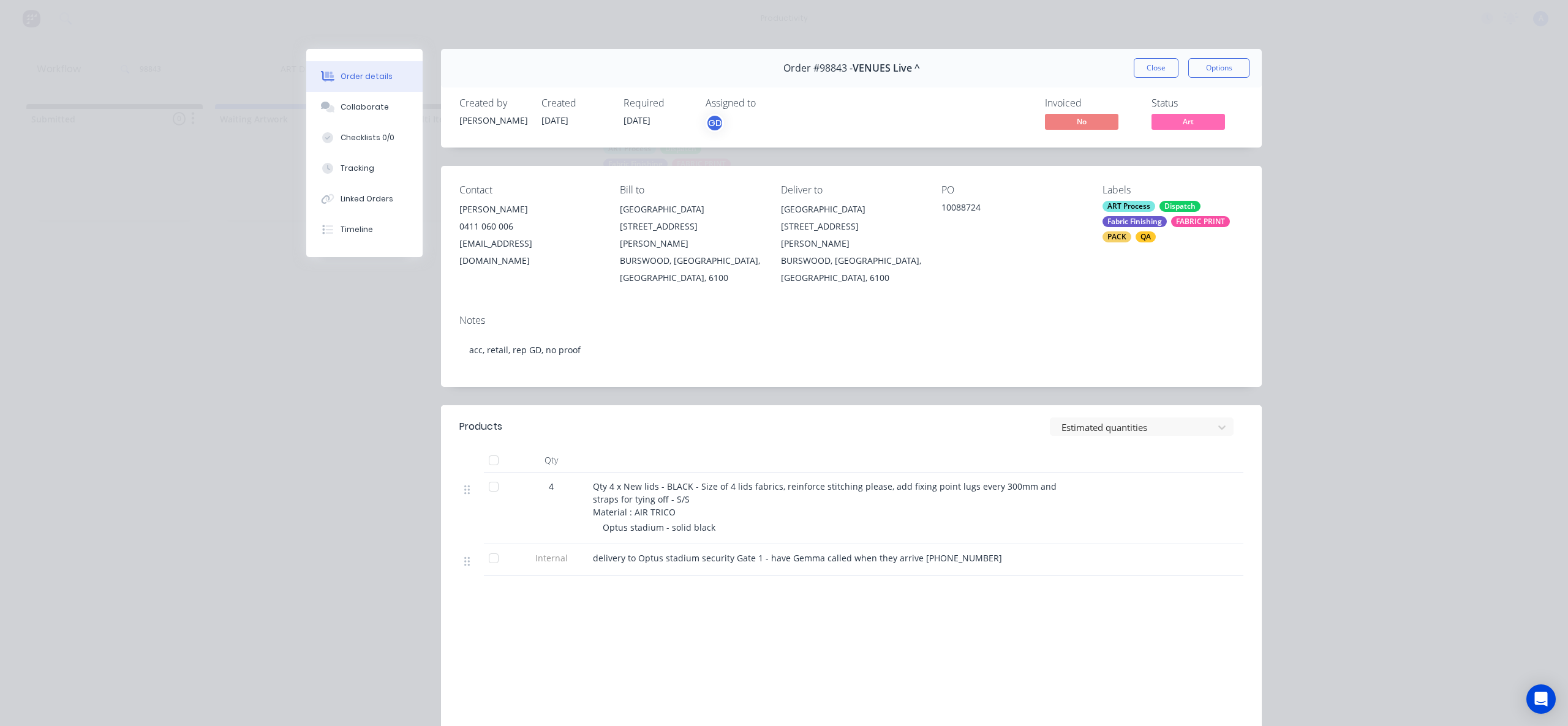
click at [341, 159] on button "Tracking" at bounding box center [364, 168] width 117 height 31
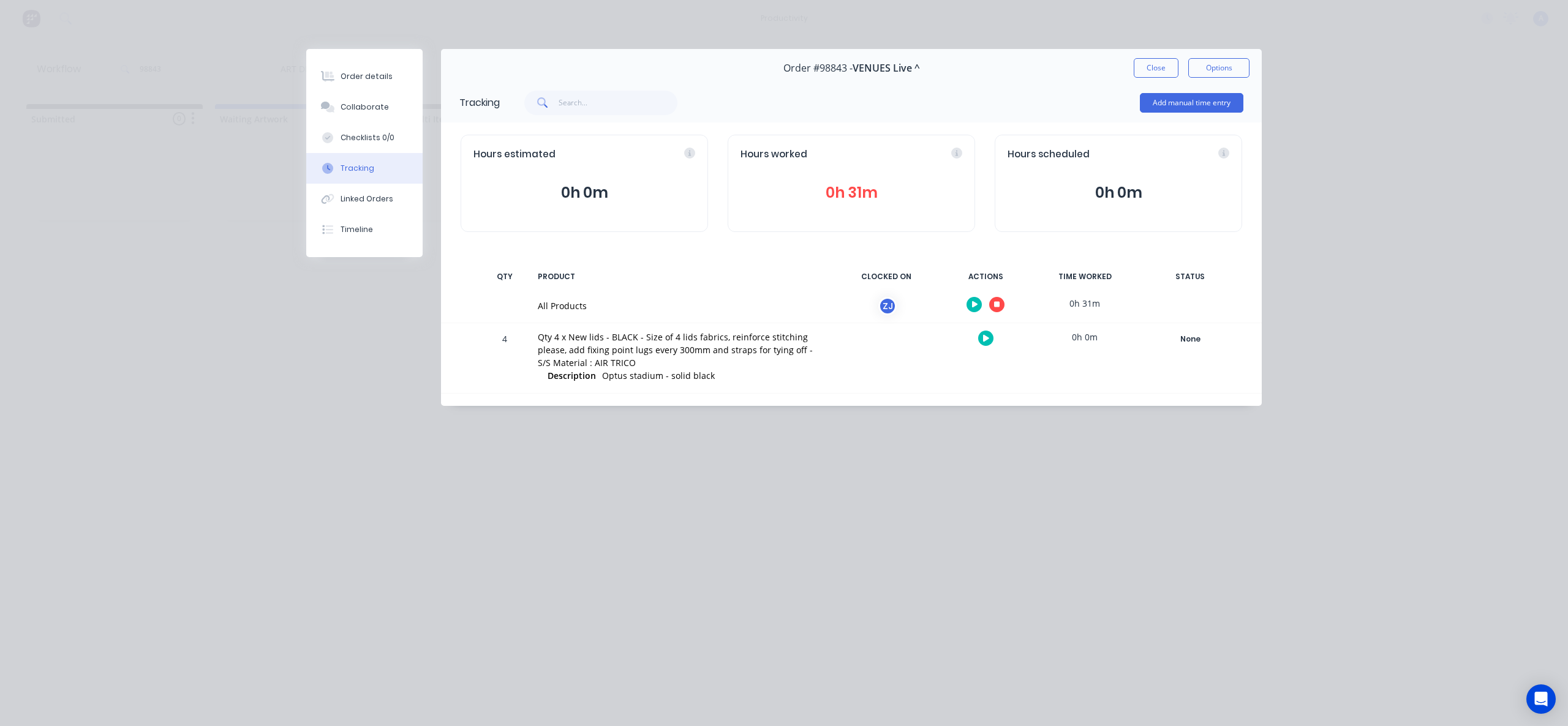
click at [999, 306] on icon "button" at bounding box center [997, 305] width 6 height 6
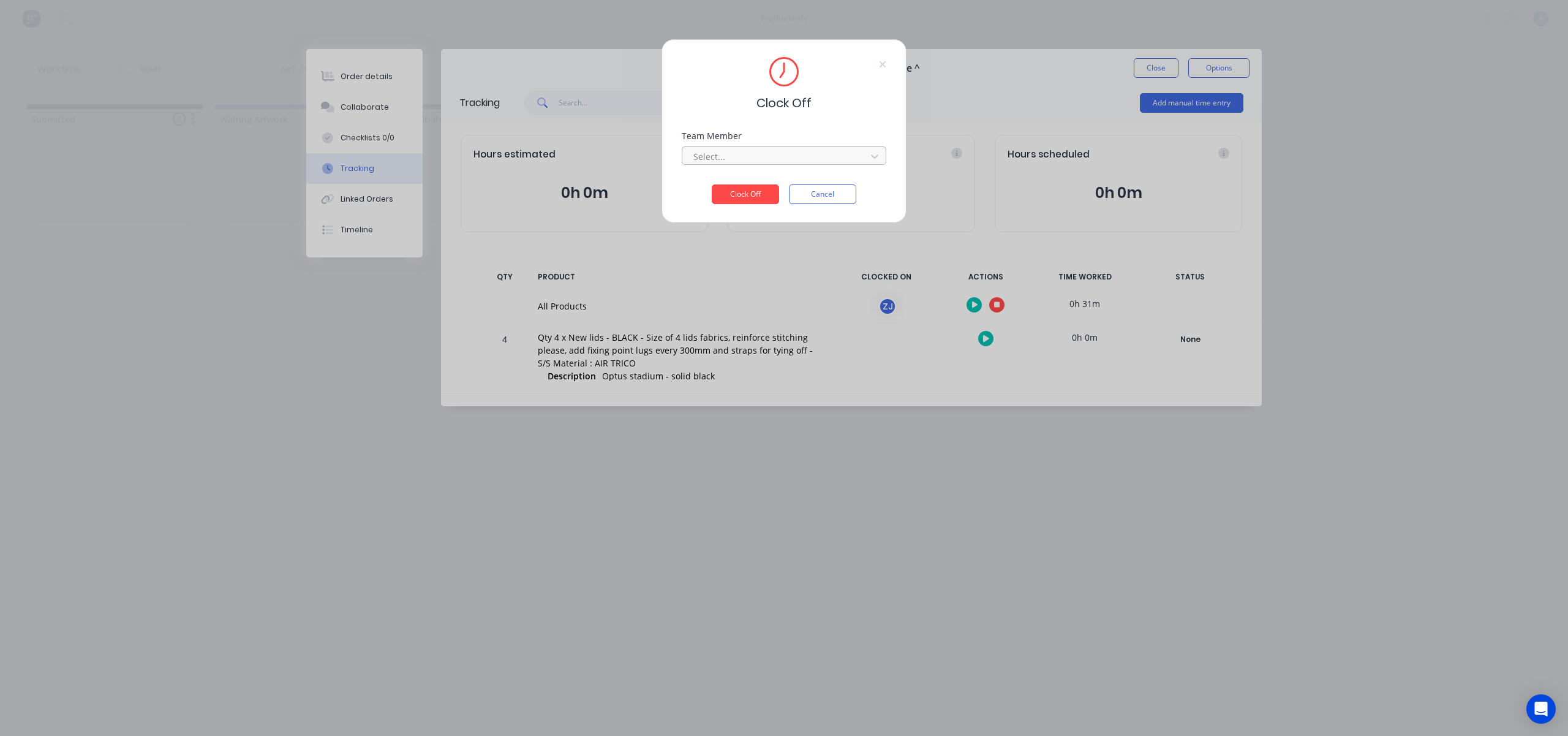
click at [779, 148] on div "Select..." at bounding box center [776, 156] width 175 height 18
click at [760, 180] on div "[PERSON_NAME]" at bounding box center [784, 183] width 205 height 23
click at [760, 184] on button "Clock Off" at bounding box center [745, 194] width 67 height 20
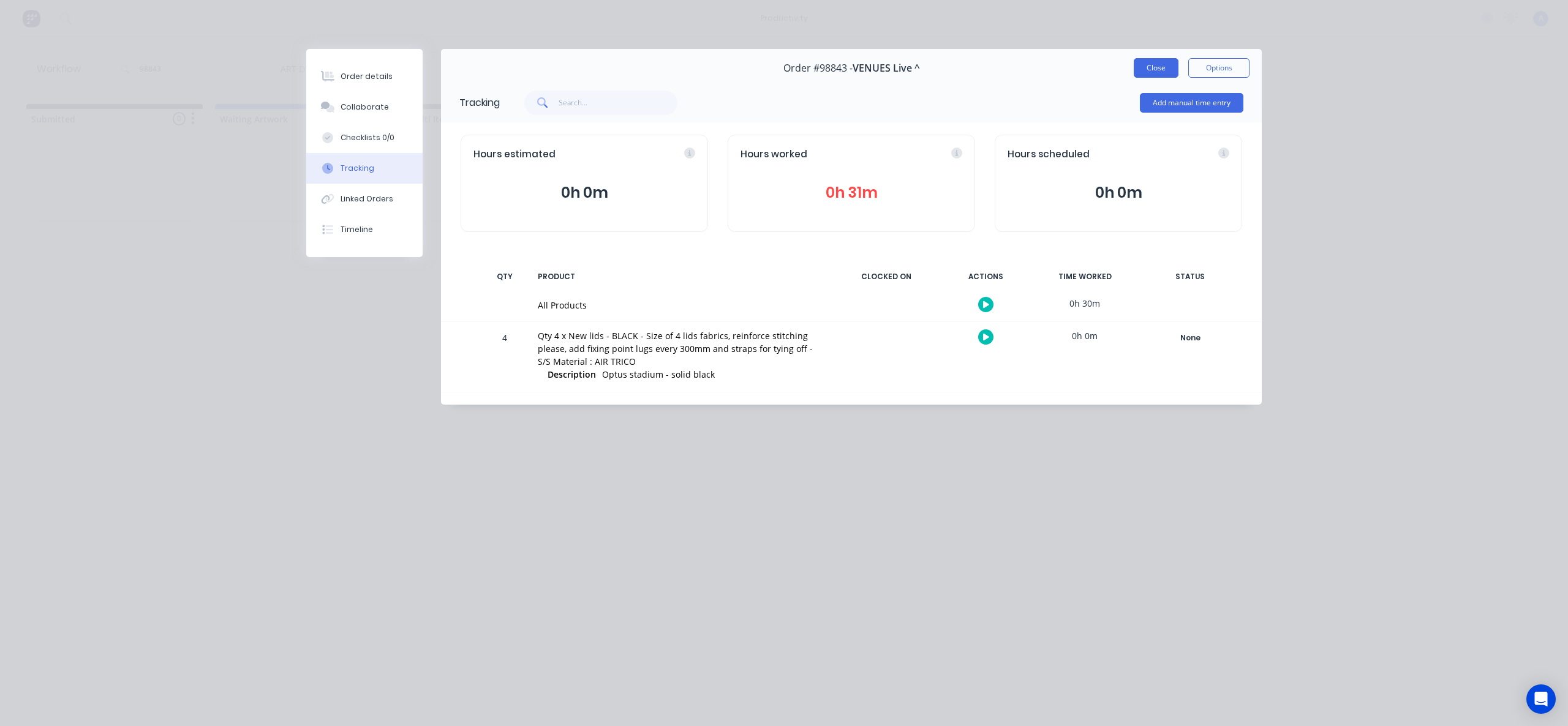
click at [1143, 71] on button "Close" at bounding box center [1156, 68] width 44 height 20
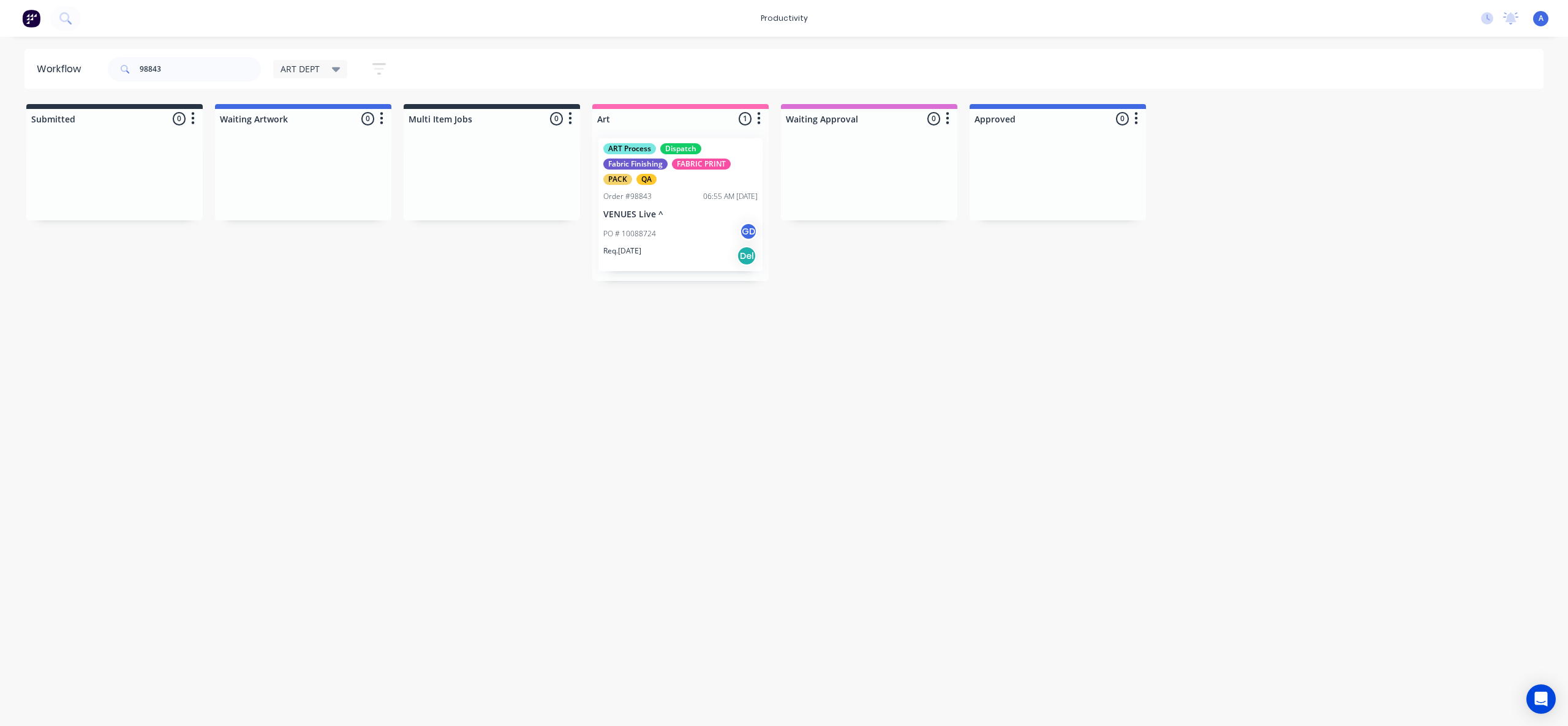
click at [763, 620] on div "Workflow 98843 ART DEPT Save new view None edit ART DEPT (Default) edit Banner …" at bounding box center [784, 375] width 1568 height 652
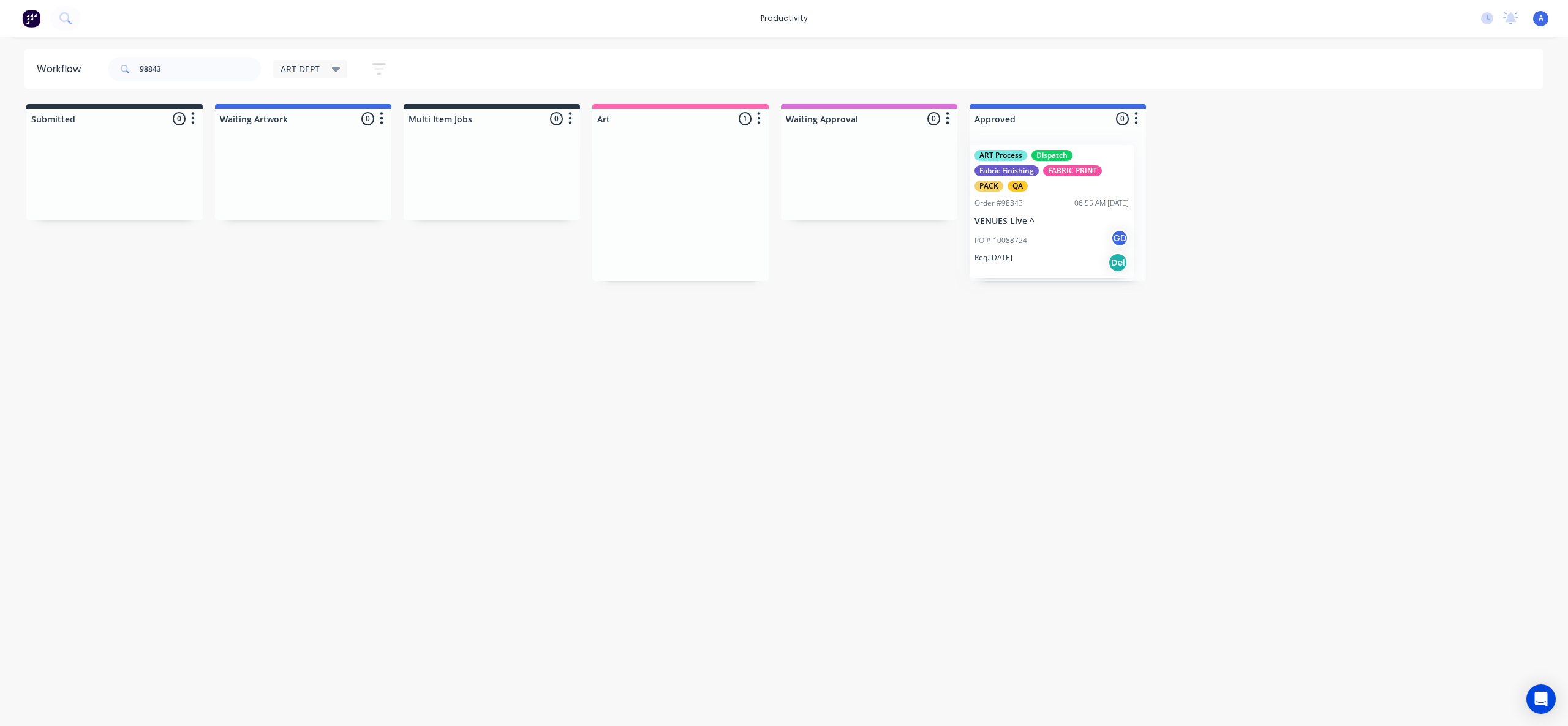
drag, startPoint x: 670, startPoint y: 224, endPoint x: 1045, endPoint y: 234, distance: 375.1
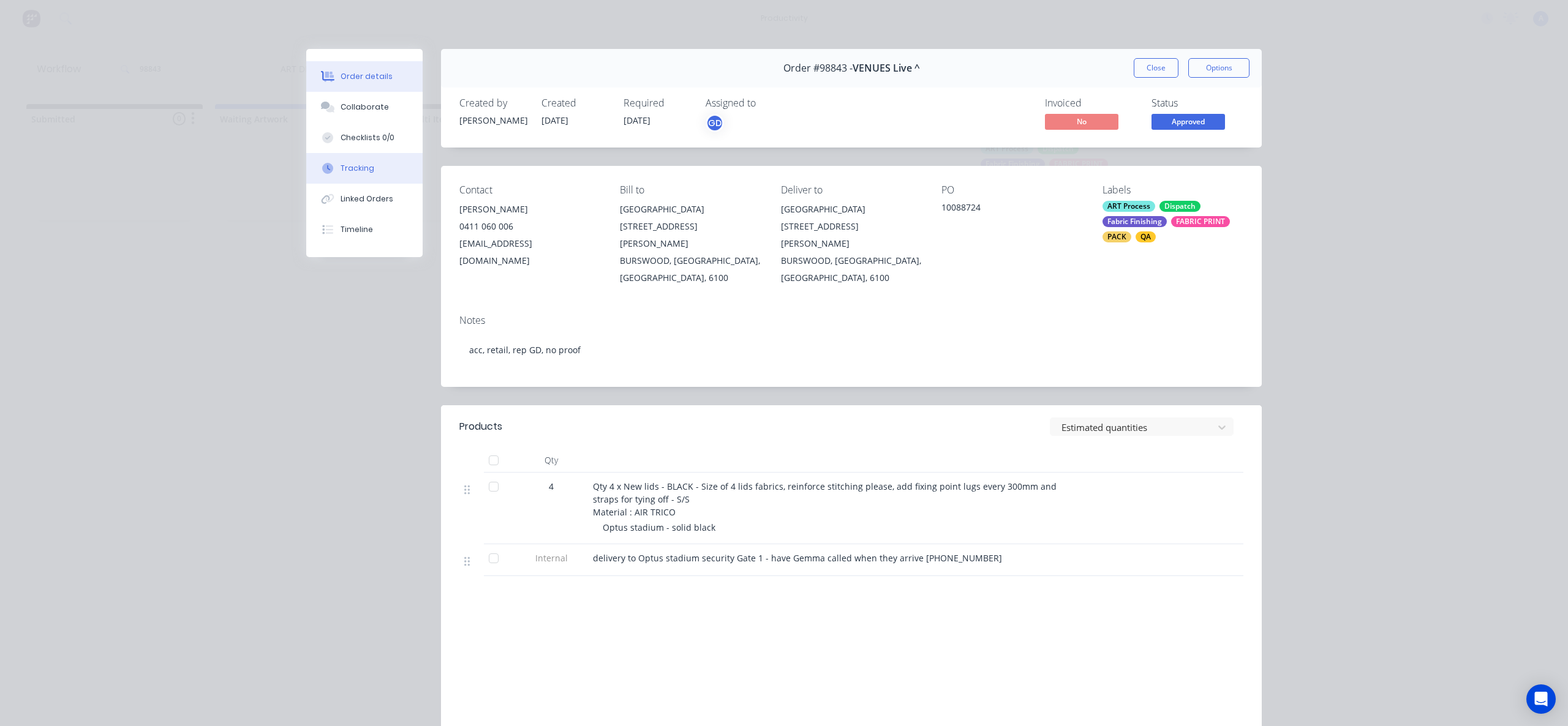
click at [375, 157] on button "Tracking" at bounding box center [364, 168] width 117 height 31
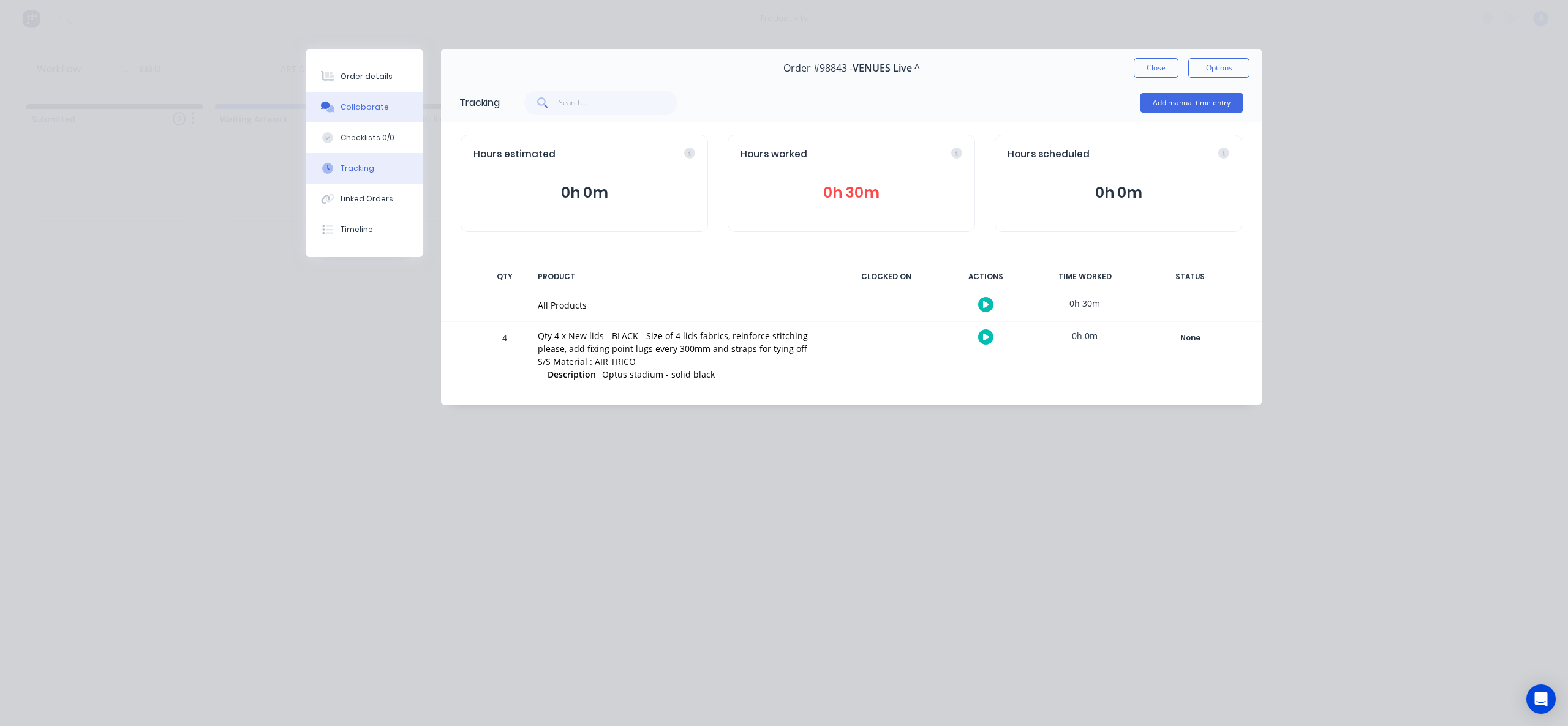
click at [343, 109] on div "Collaborate" at bounding box center [364, 107] width 48 height 11
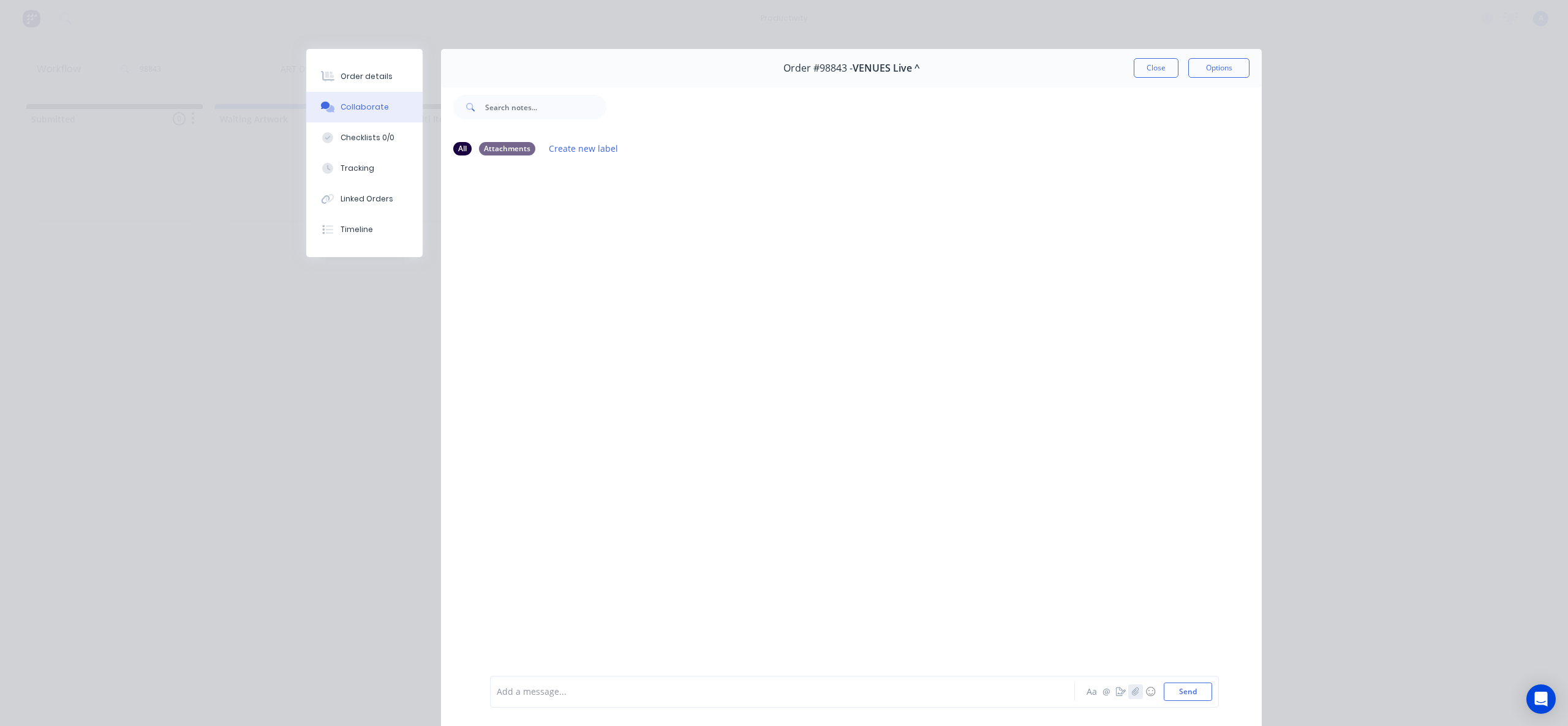
click at [1135, 686] on button "button" at bounding box center [1136, 692] width 15 height 15
click at [1174, 696] on button "Send" at bounding box center [1188, 691] width 48 height 18
click at [334, 162] on button "Tracking" at bounding box center [364, 168] width 117 height 31
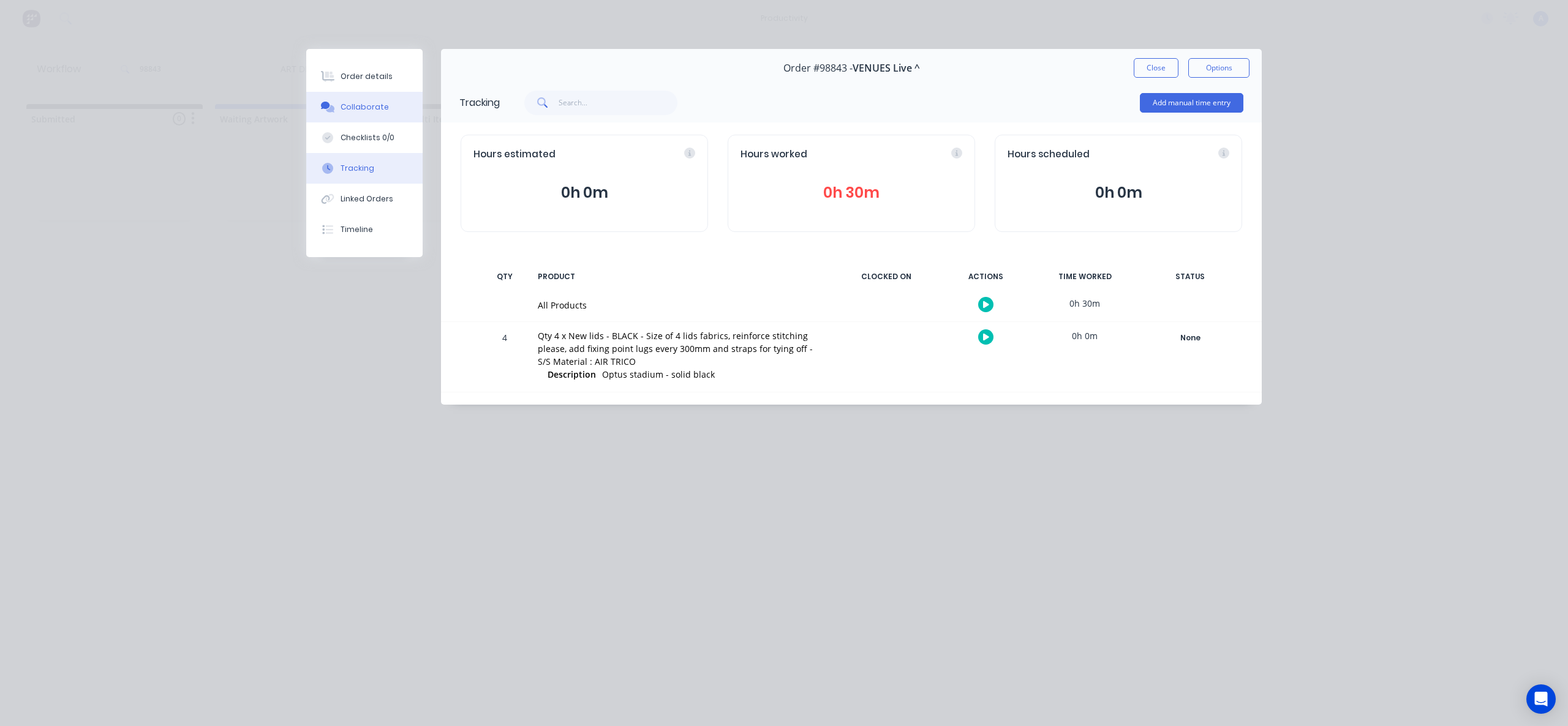
click at [366, 100] on button "Collaborate" at bounding box center [364, 107] width 117 height 31
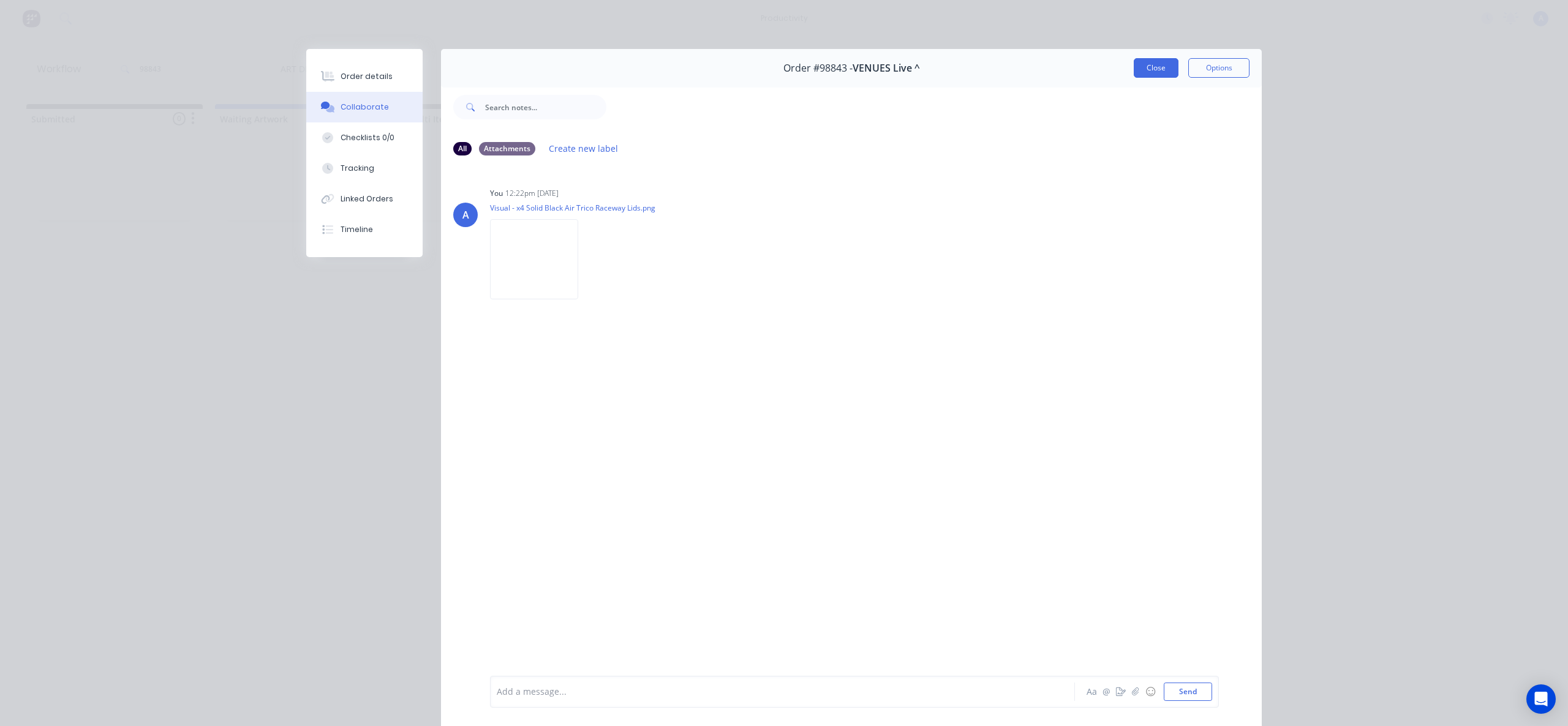
click at [1134, 71] on button "Close" at bounding box center [1156, 68] width 44 height 20
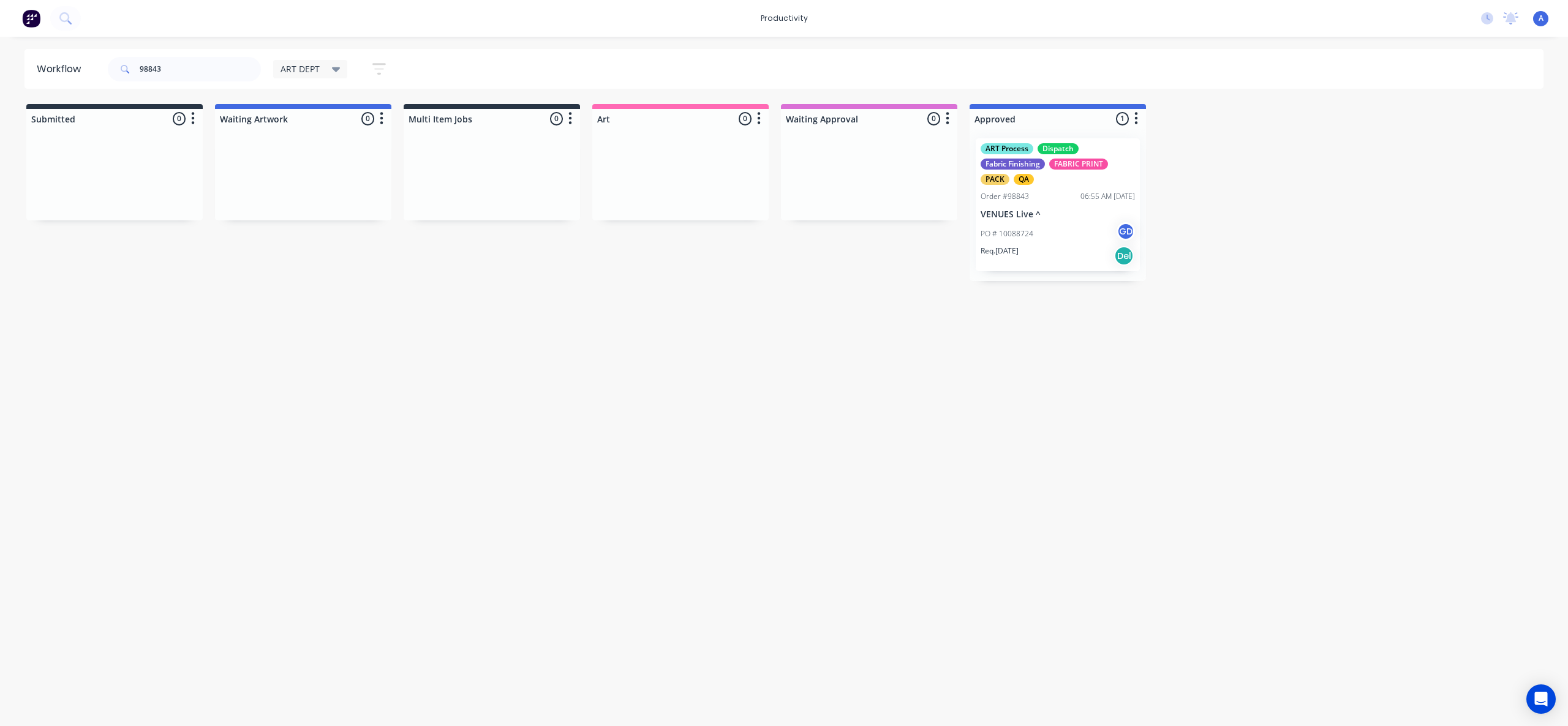
click at [1314, 309] on div "Workflow 98843 ART DEPT Save new view None edit ART DEPT (Default) edit Banner …" at bounding box center [784, 375] width 1568 height 652
click at [1019, 259] on div "Req. [DATE] Del" at bounding box center [1058, 256] width 154 height 21
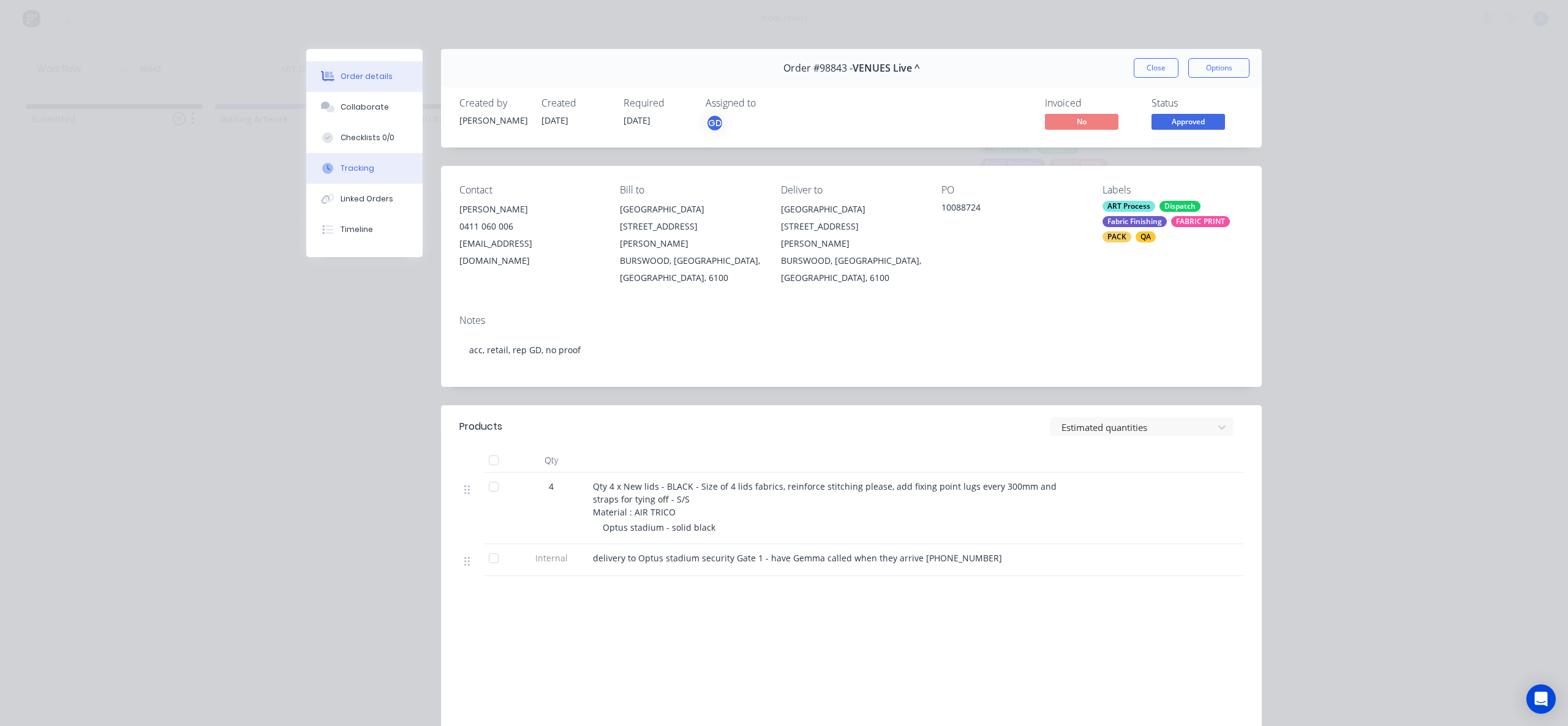
click at [342, 177] on button "Tracking" at bounding box center [364, 168] width 117 height 31
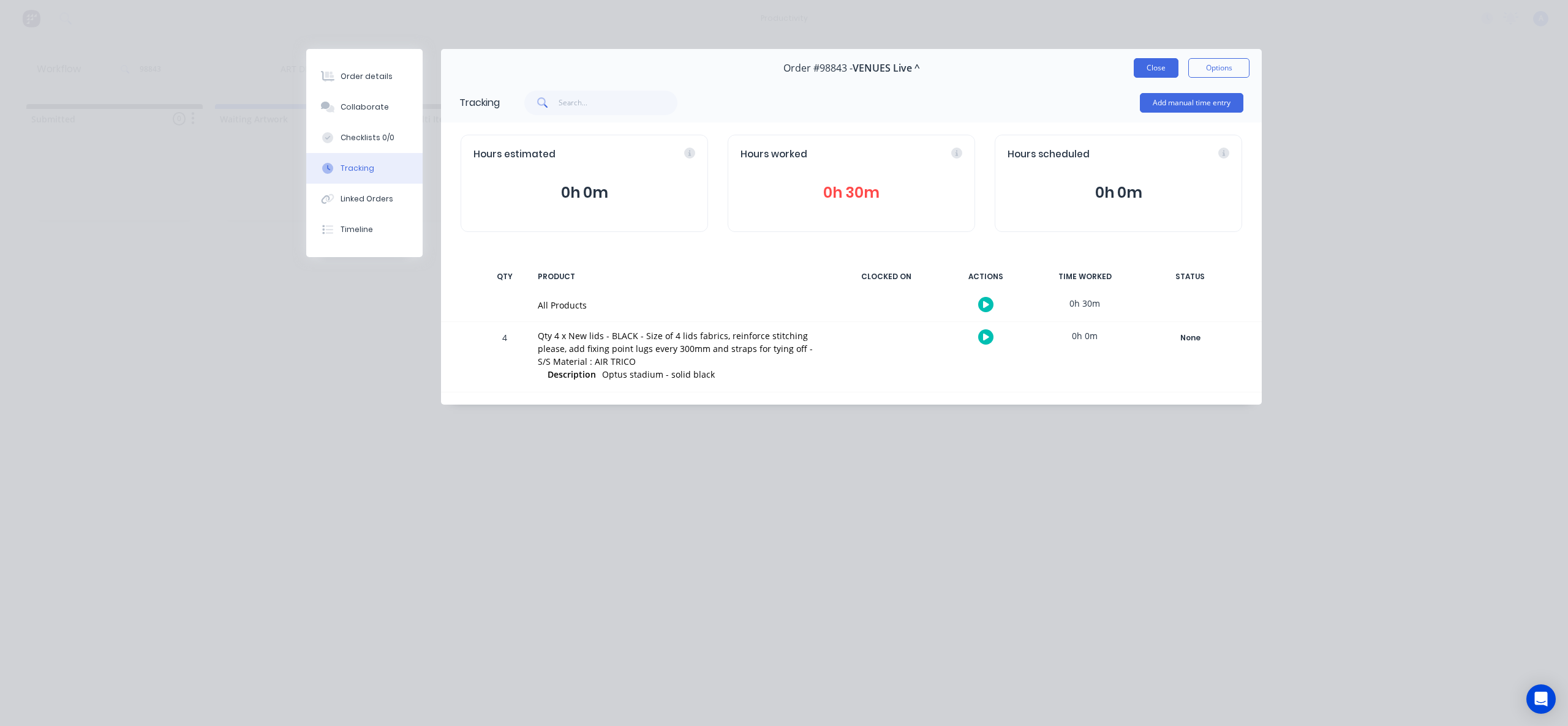
click at [1178, 70] on button "Close" at bounding box center [1156, 68] width 44 height 20
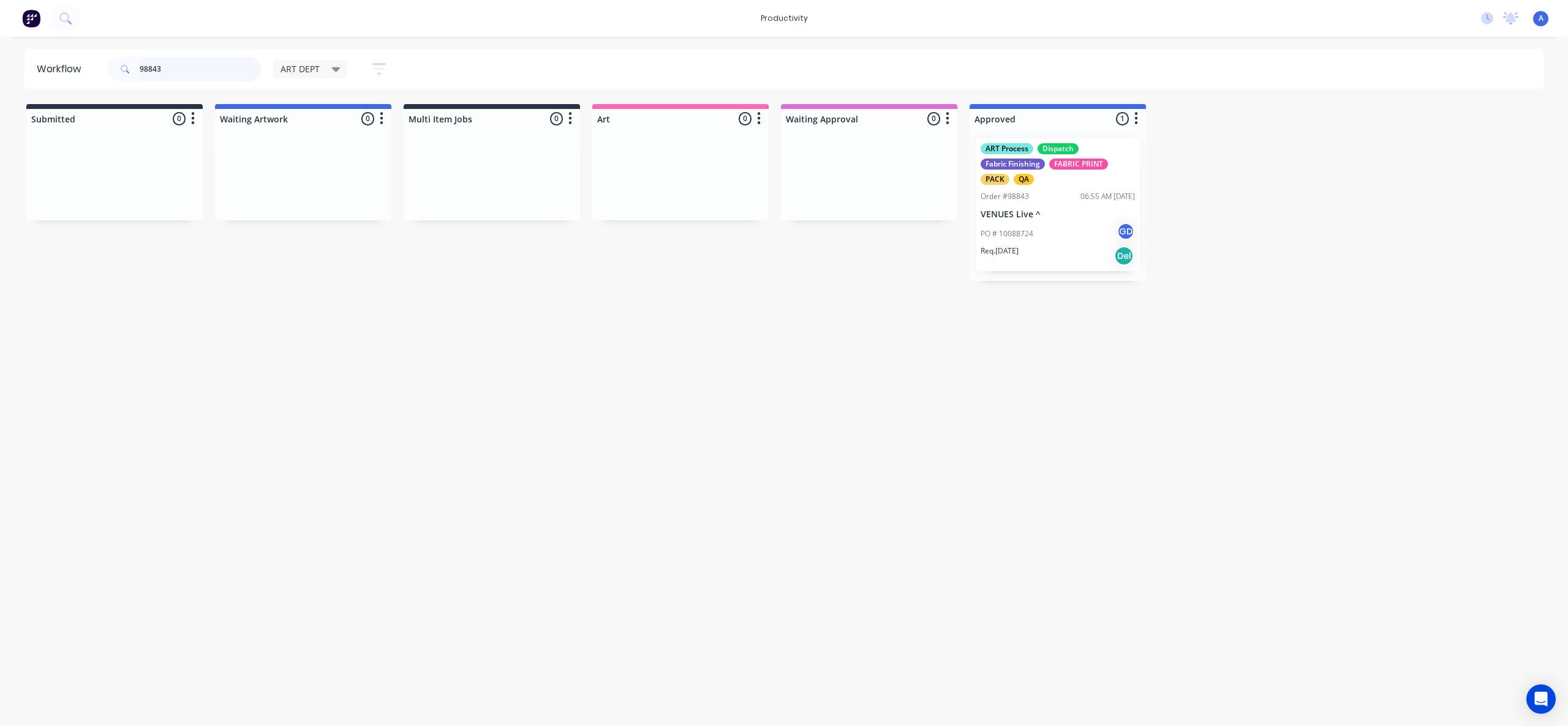
click at [191, 59] on input "98843" at bounding box center [200, 69] width 121 height 25
click at [194, 68] on input "98843" at bounding box center [200, 69] width 121 height 25
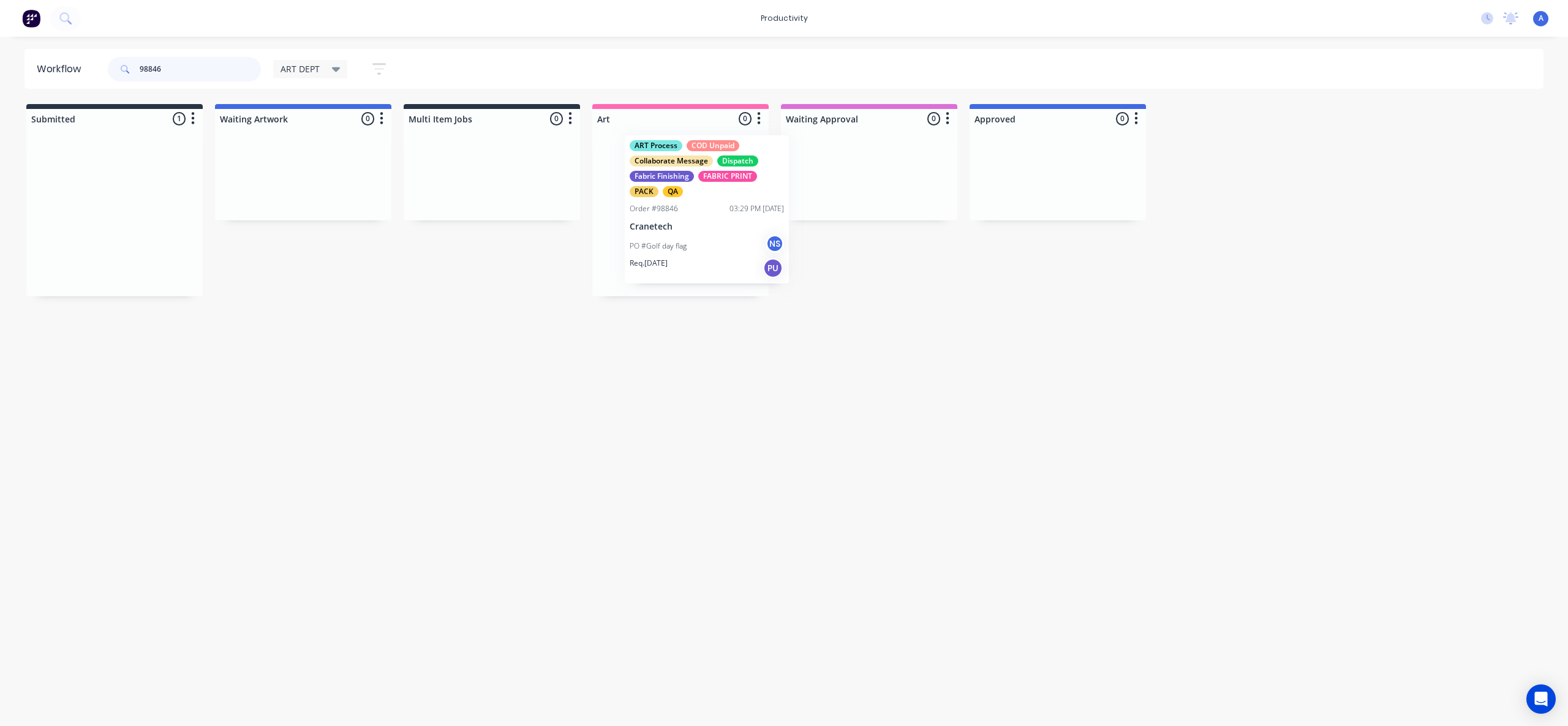
drag, startPoint x: 307, startPoint y: 248, endPoint x: 772, endPoint y: 232, distance: 465.3
type input "98846"
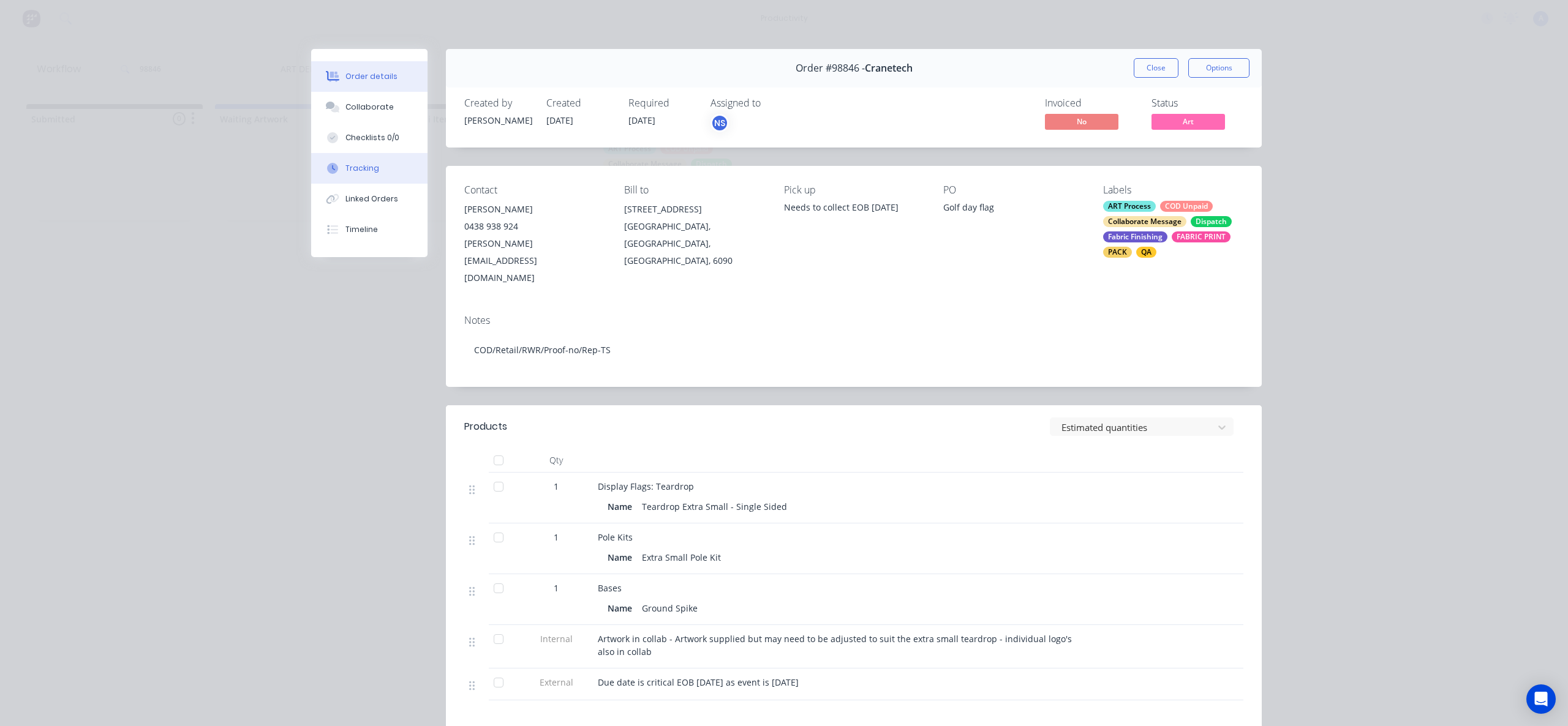
click at [345, 170] on div "Tracking" at bounding box center [362, 168] width 34 height 11
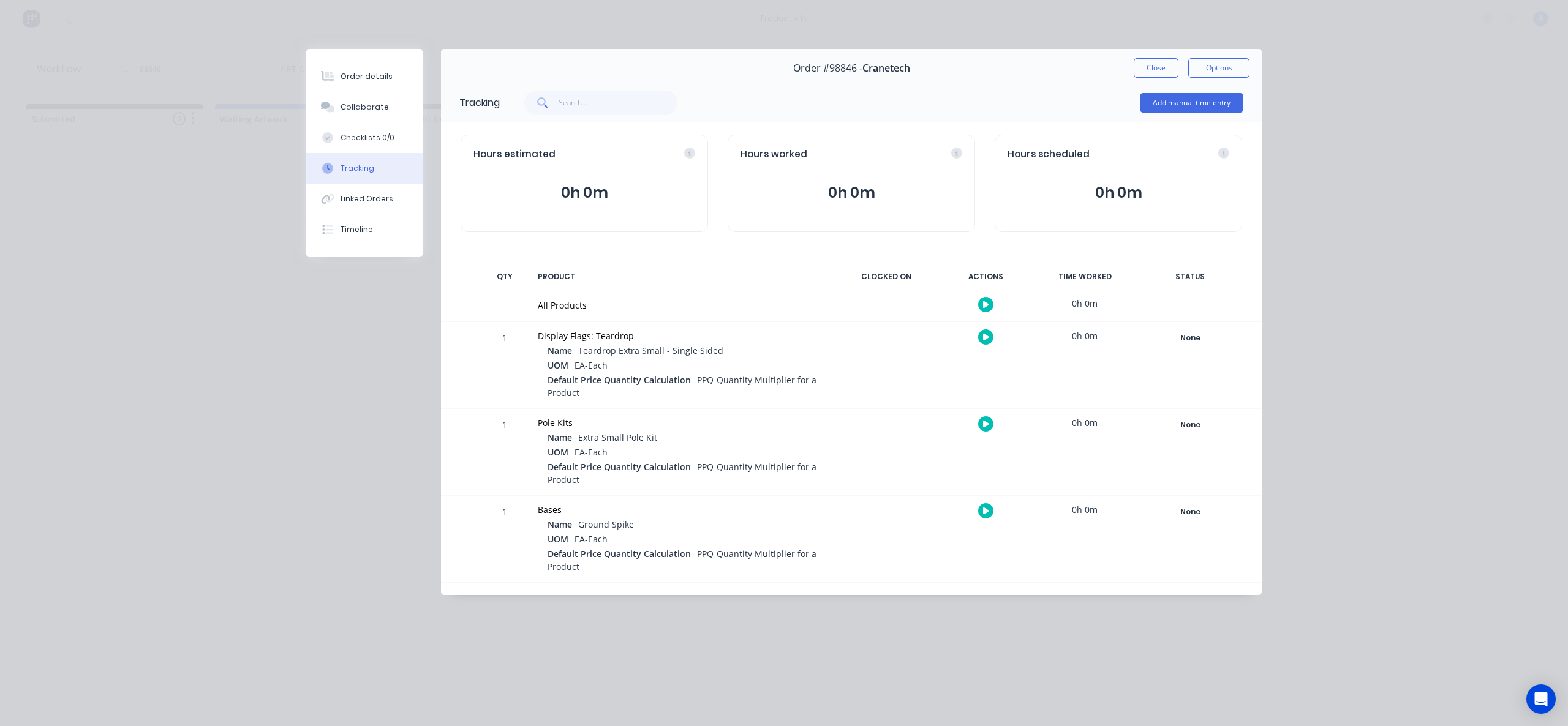
click at [980, 301] on button "button" at bounding box center [986, 304] width 15 height 15
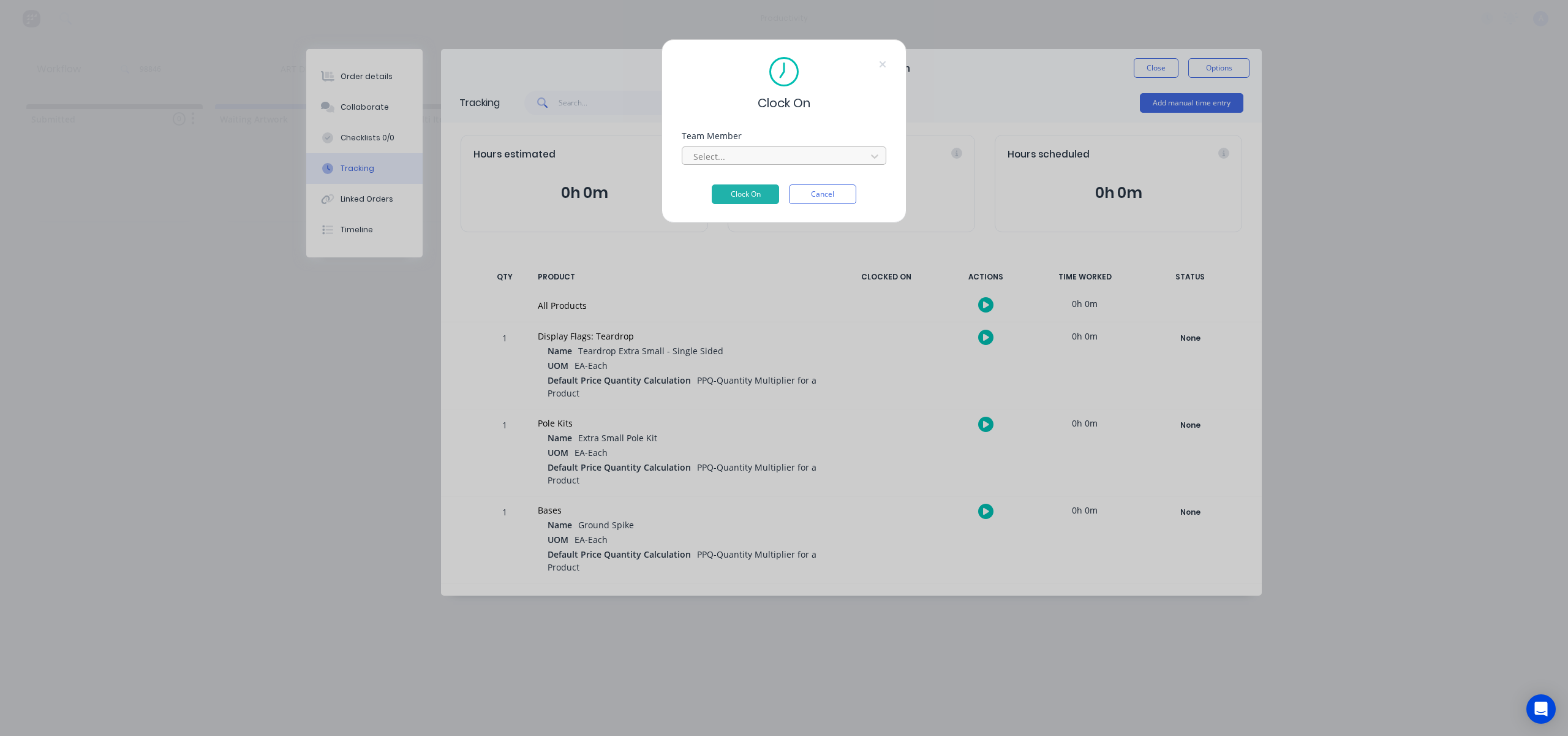
click at [852, 165] on div "Team Member Select..." at bounding box center [784, 158] width 205 height 52
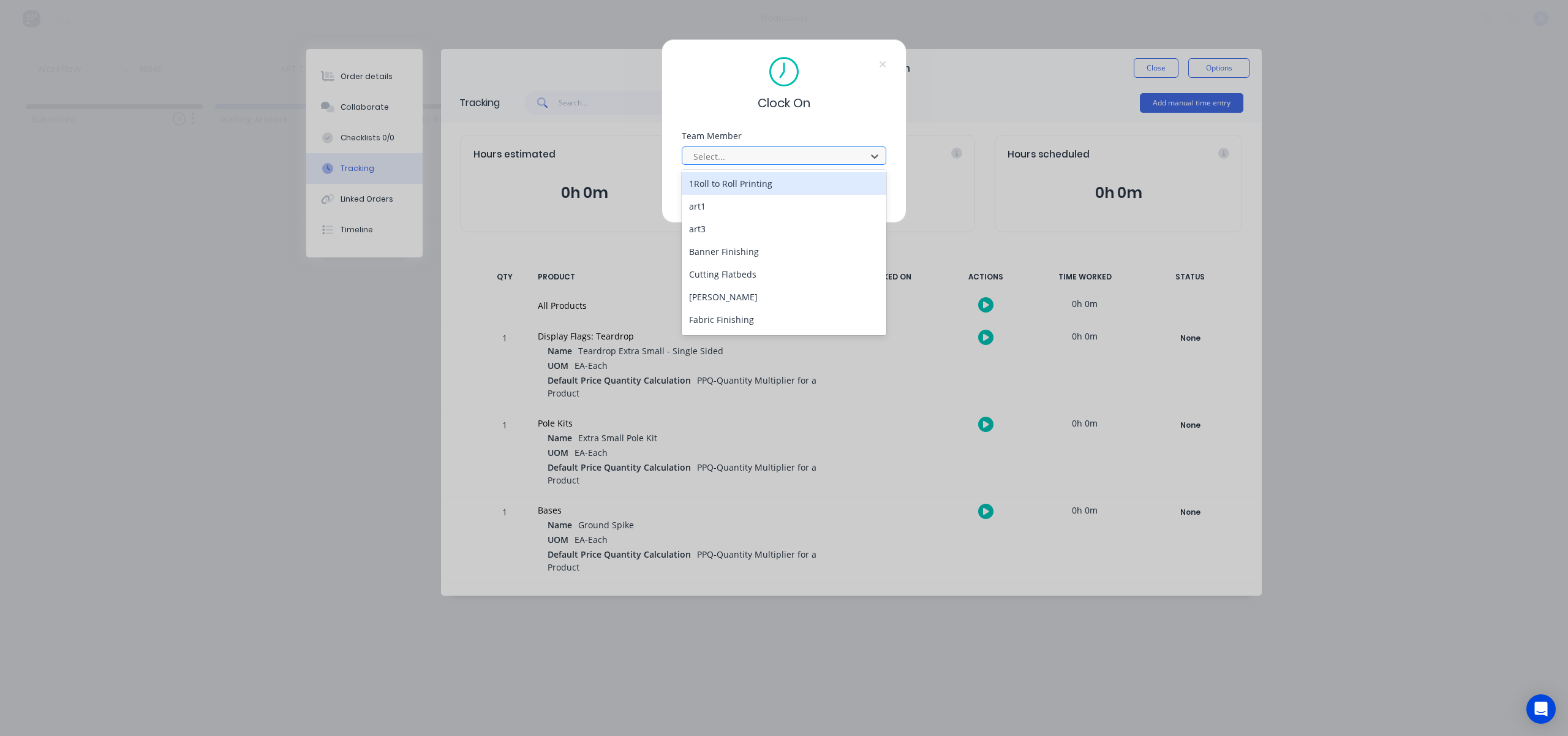
click at [852, 156] on div at bounding box center [776, 156] width 168 height 15
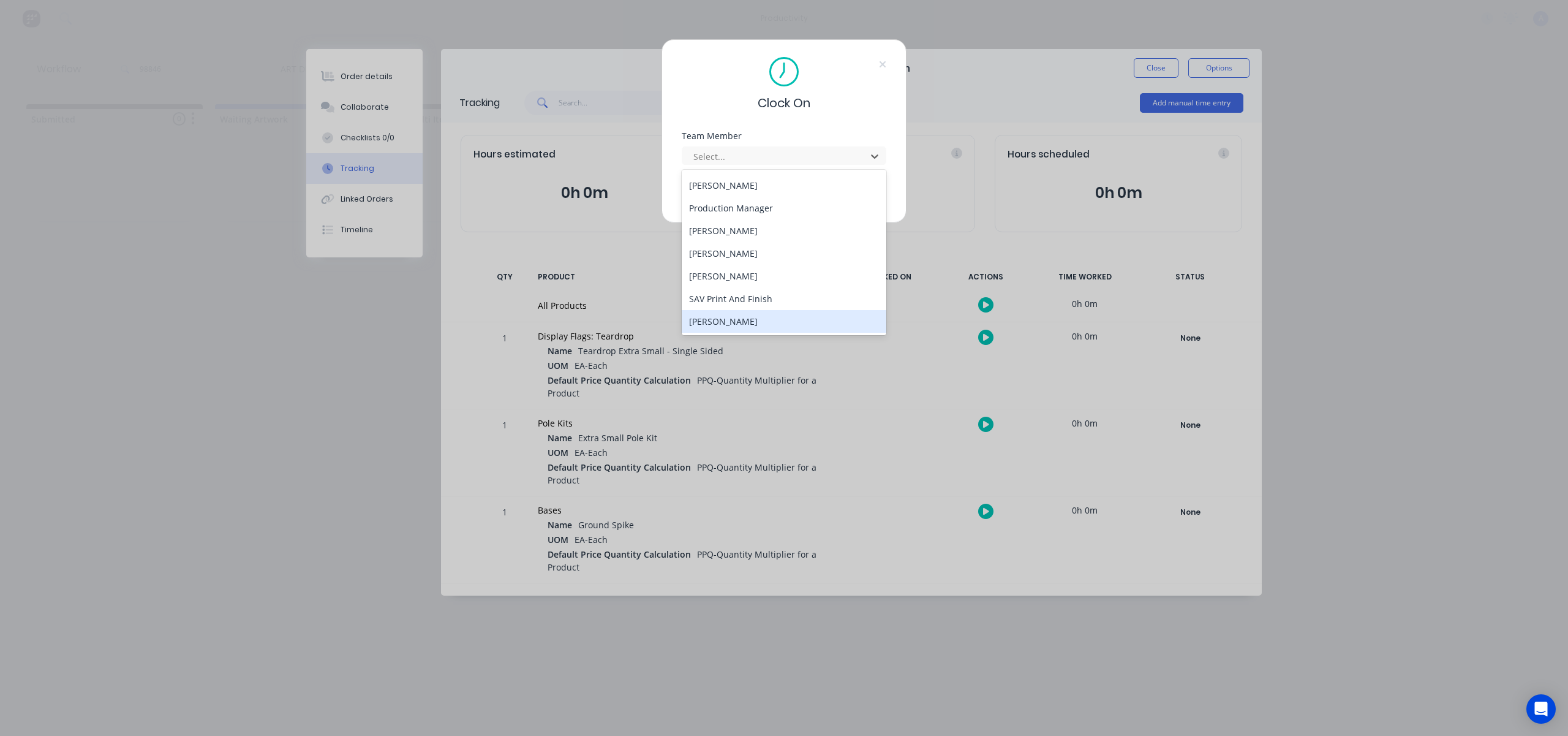
click at [727, 315] on div "[PERSON_NAME]" at bounding box center [784, 321] width 205 height 23
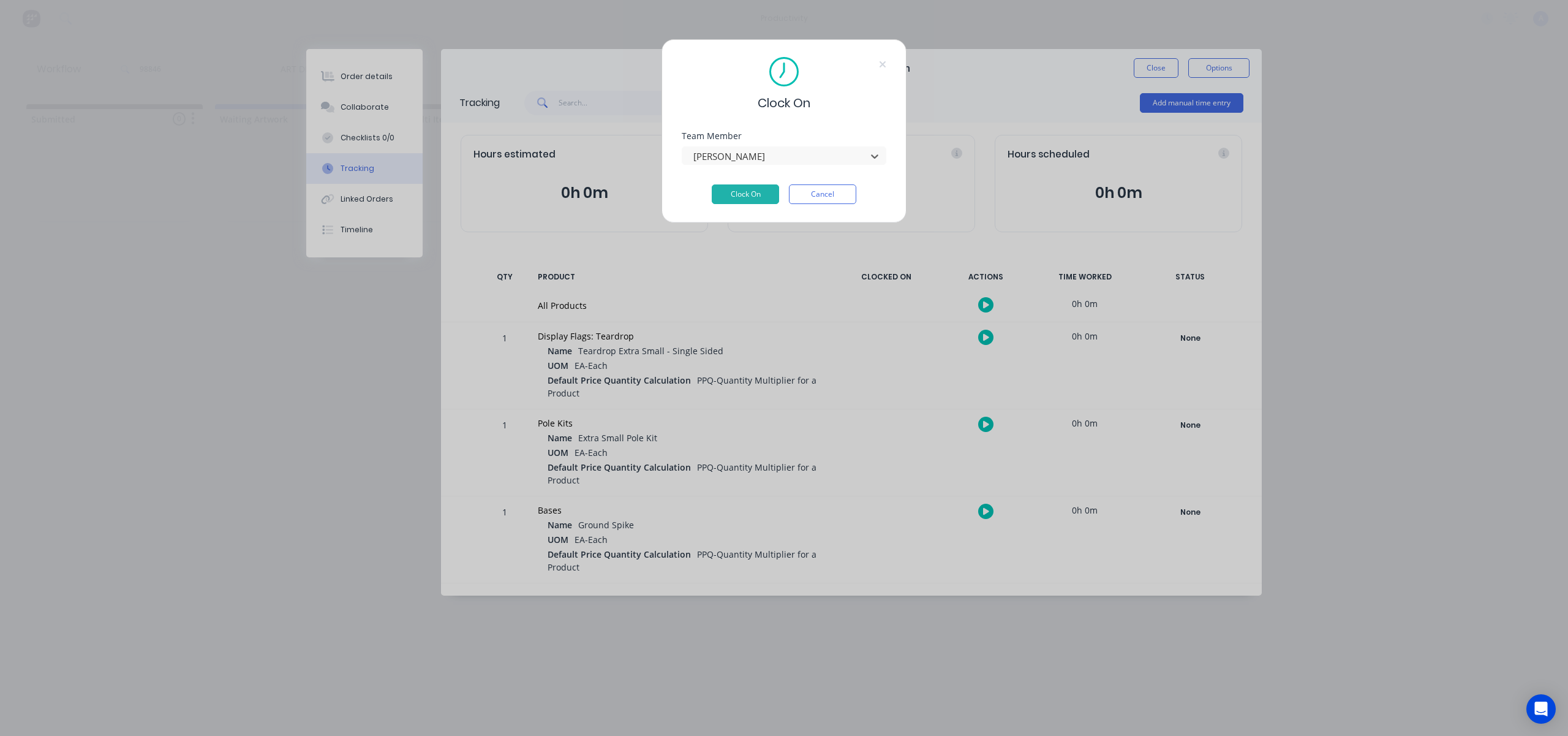
click at [749, 207] on div "Clock On Team Member option [PERSON_NAME], selected. [PERSON_NAME] Clock On Can…" at bounding box center [784, 131] width 245 height 184
click at [749, 203] on button "Clock On" at bounding box center [745, 194] width 67 height 20
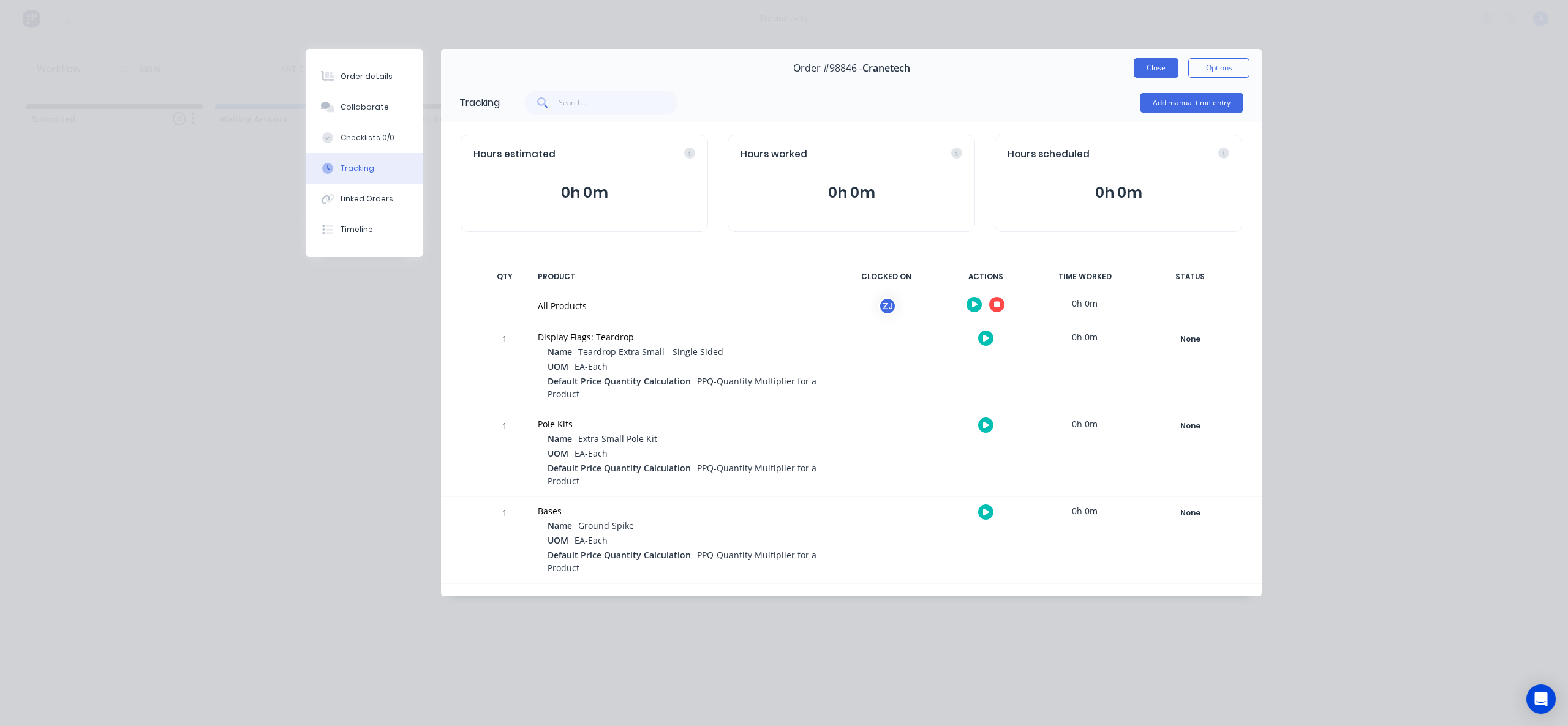
click at [1149, 71] on button "Close" at bounding box center [1156, 68] width 44 height 20
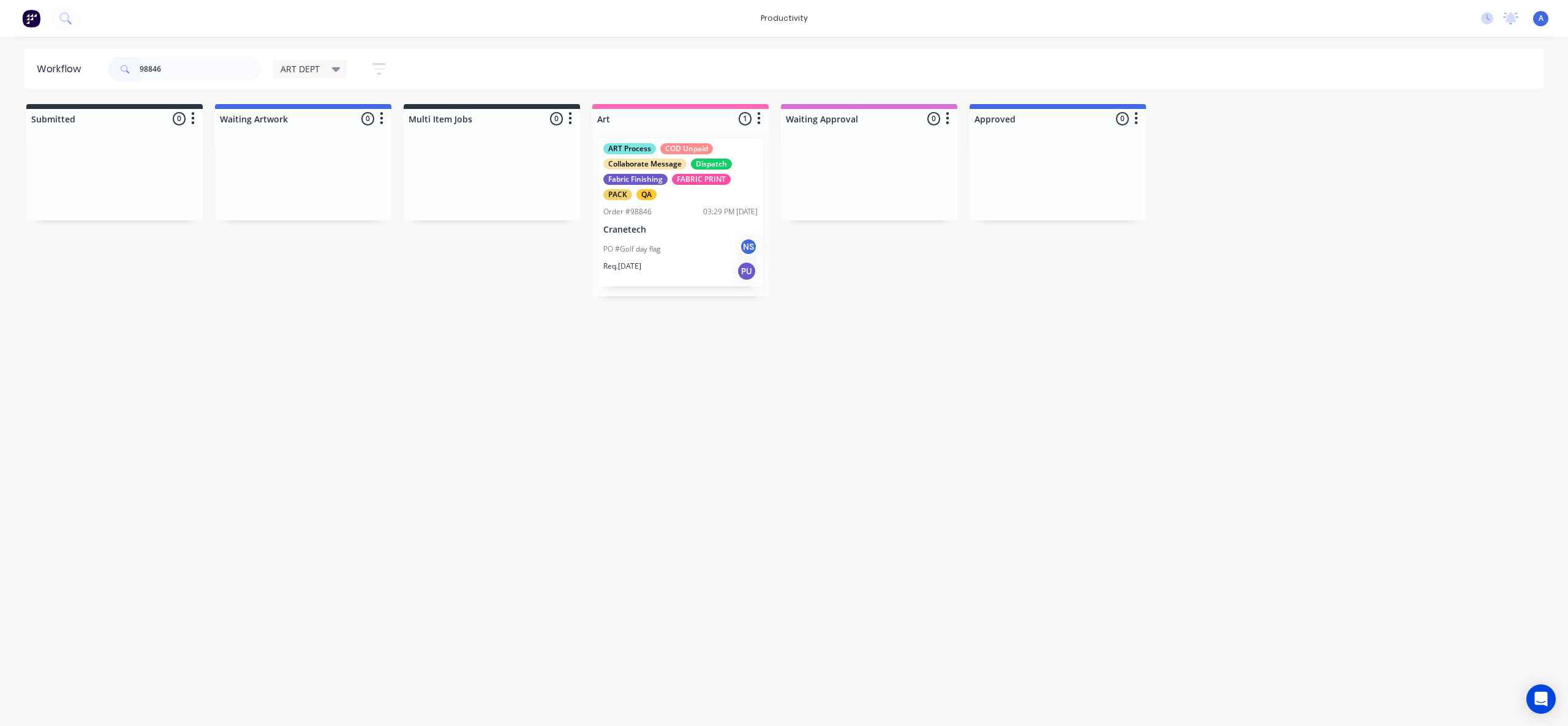
click at [665, 253] on div "PO #Golf day flag NS" at bounding box center [681, 249] width 154 height 23
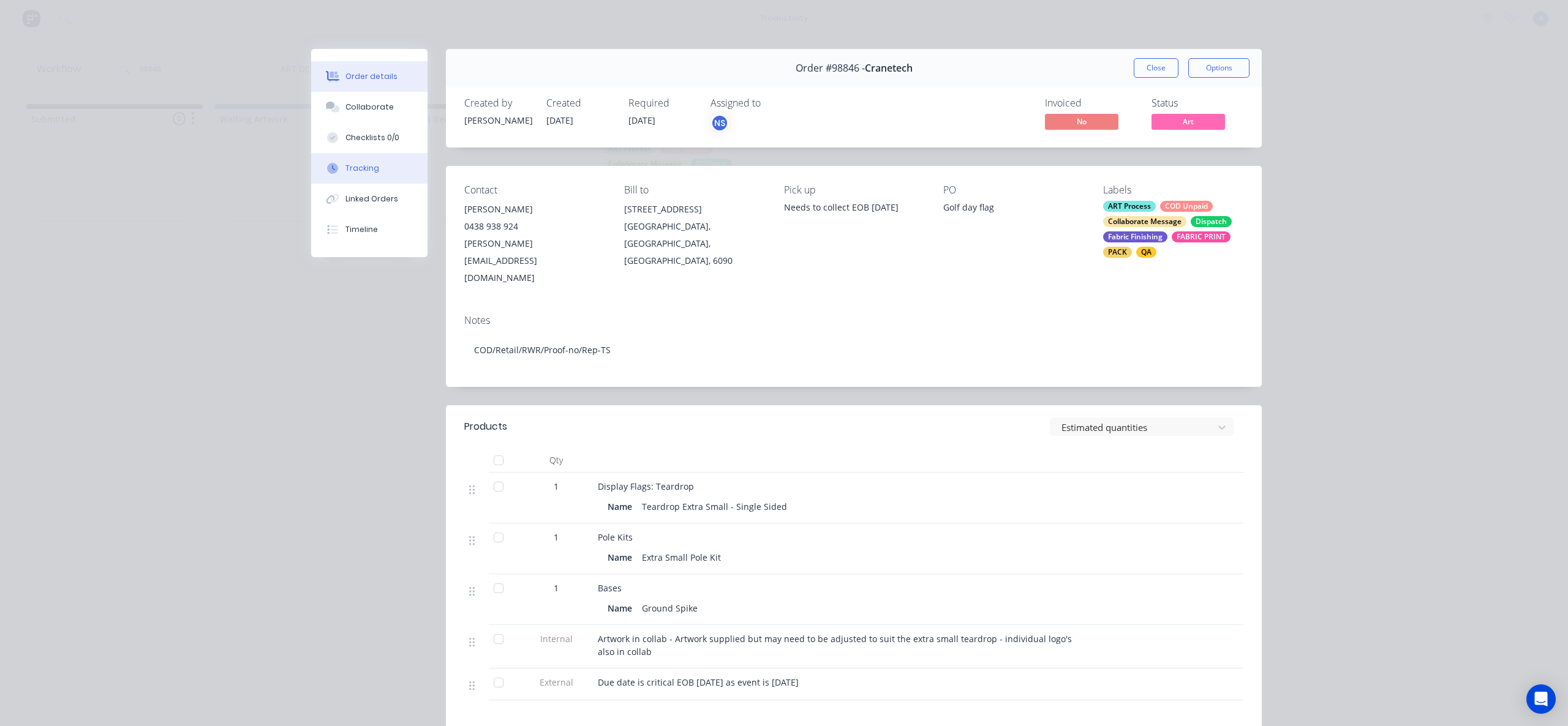
click at [345, 163] on div "Tracking" at bounding box center [362, 168] width 34 height 11
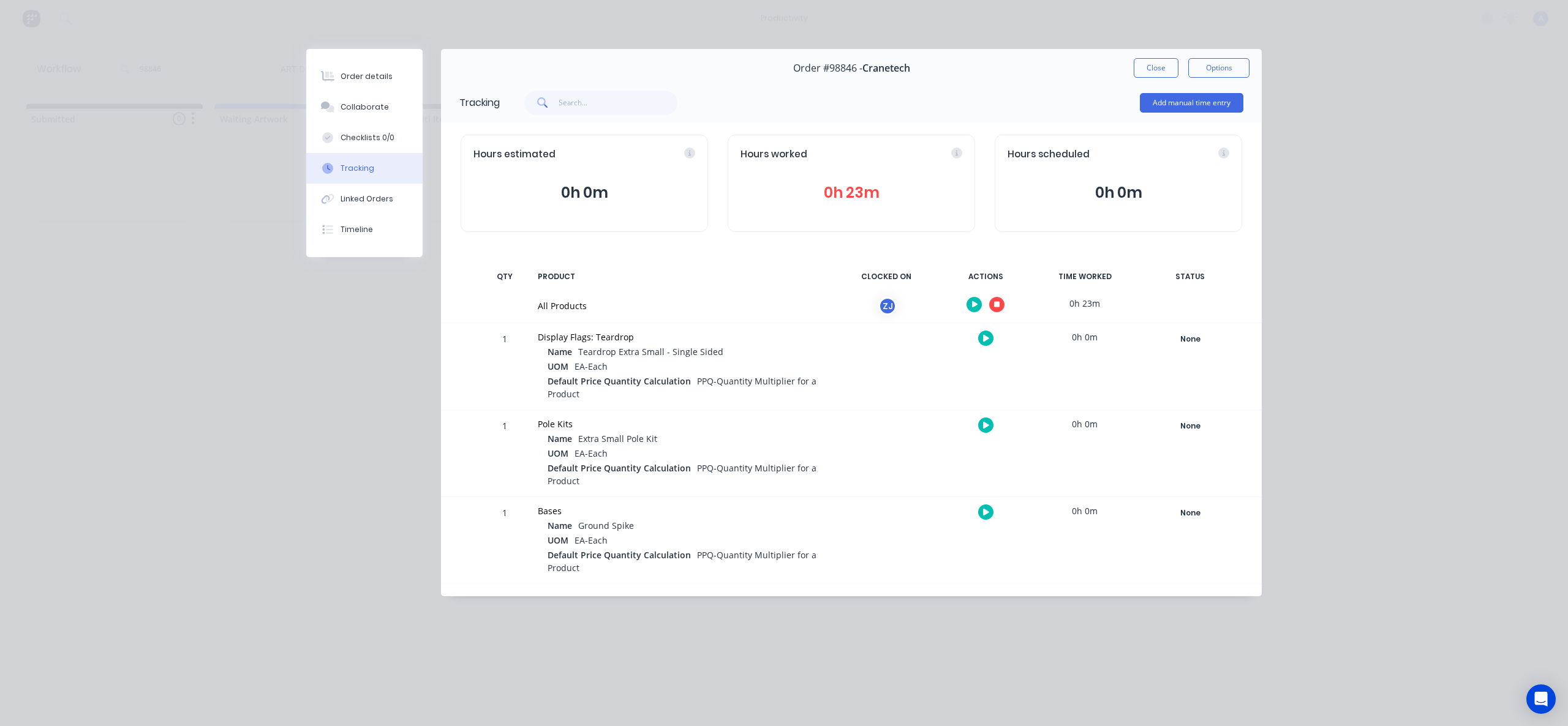
click at [995, 302] on icon "button" at bounding box center [997, 304] width 6 height 8
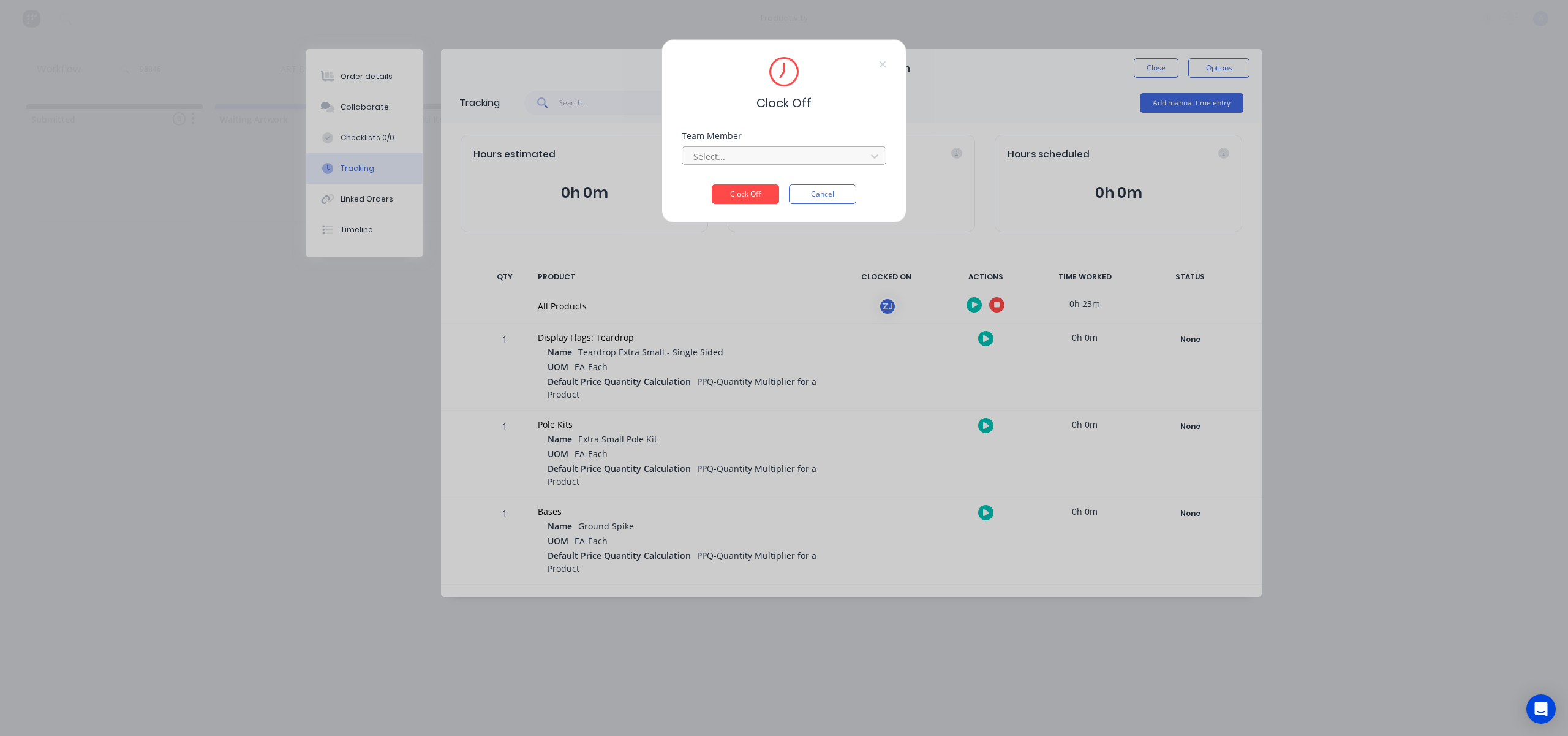
click at [802, 163] on div at bounding box center [776, 156] width 168 height 15
click at [760, 192] on div "[PERSON_NAME]" at bounding box center [784, 183] width 205 height 23
click at [761, 195] on button "Clock Off" at bounding box center [745, 194] width 67 height 20
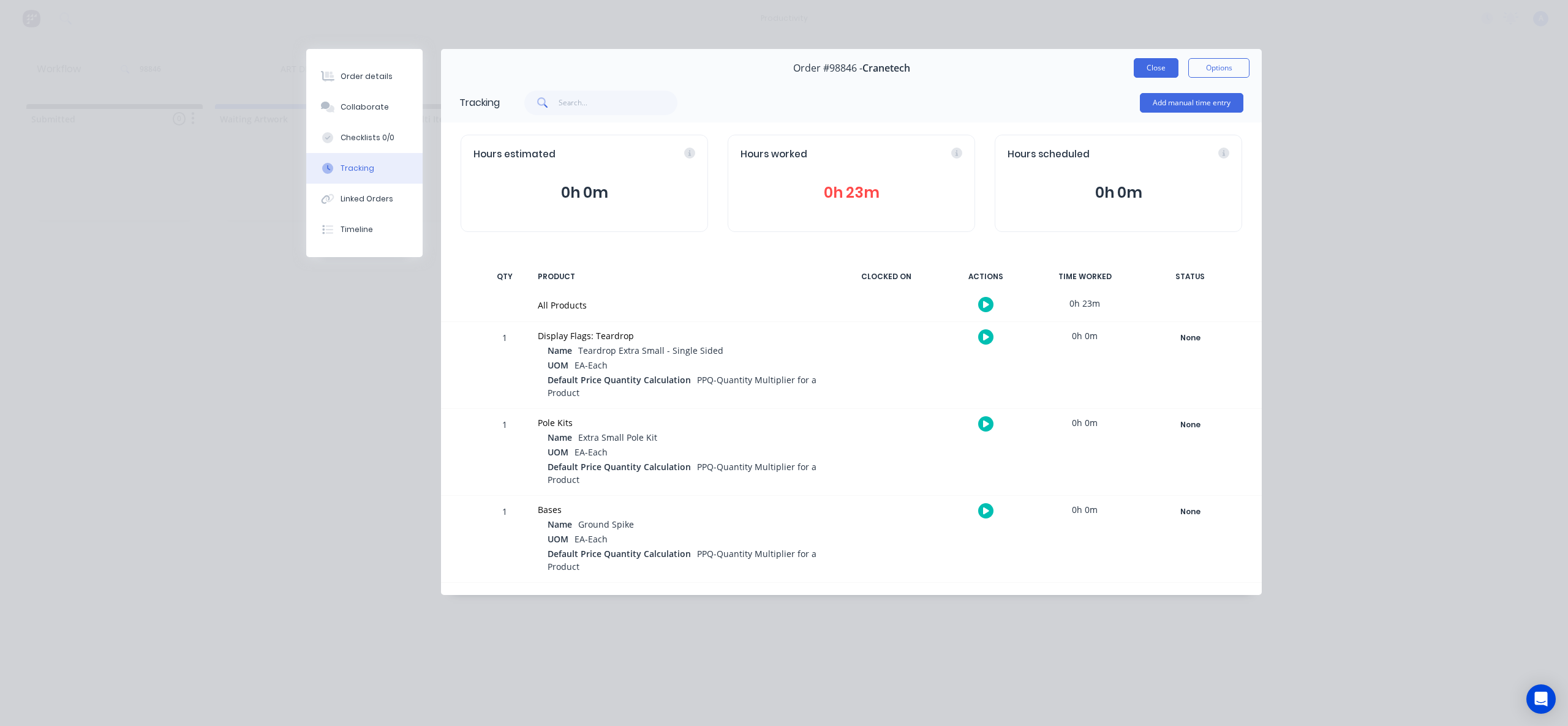
click at [1159, 65] on button "Close" at bounding box center [1156, 68] width 44 height 20
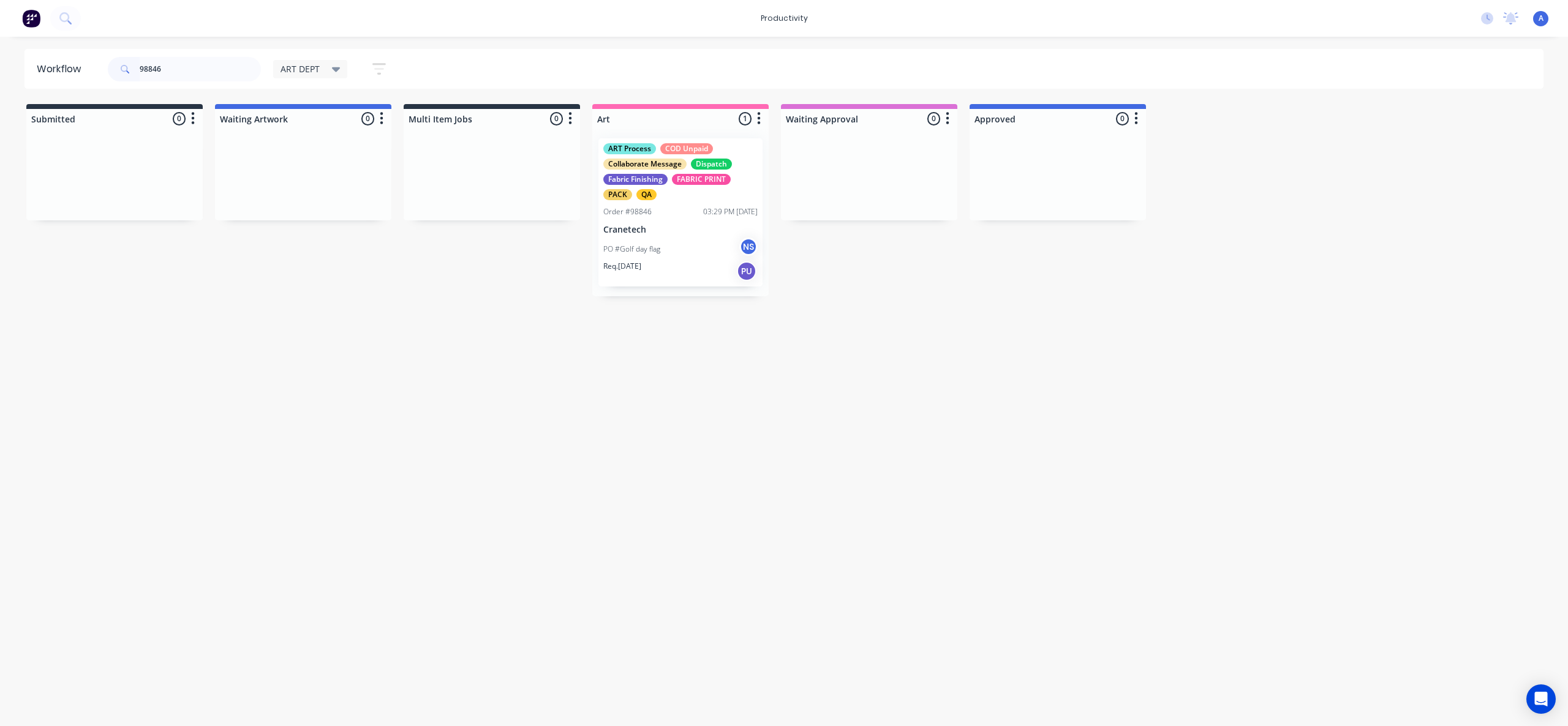
click at [643, 237] on div "PO #Golf day flag NS" at bounding box center [681, 249] width 154 height 23
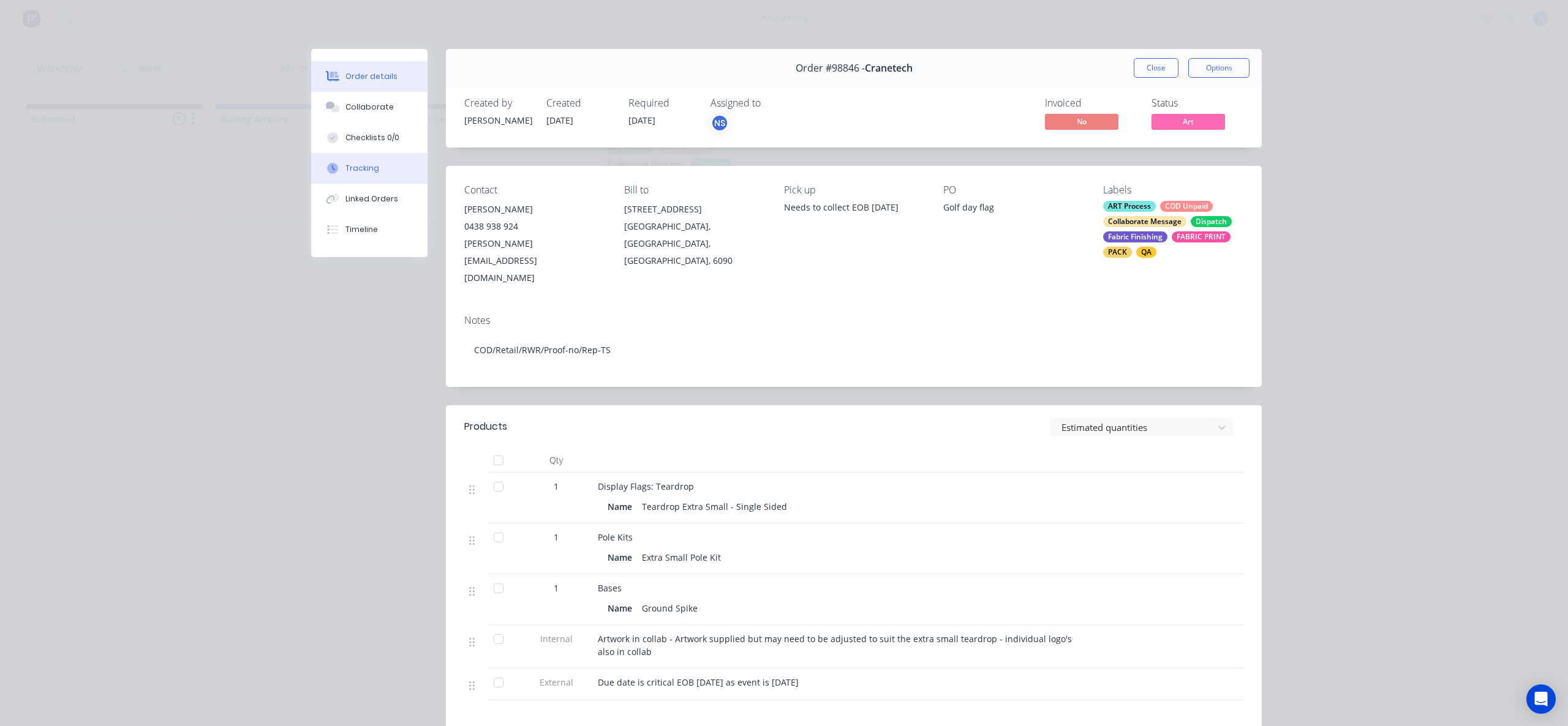
click at [333, 160] on button "Tracking" at bounding box center [369, 168] width 117 height 31
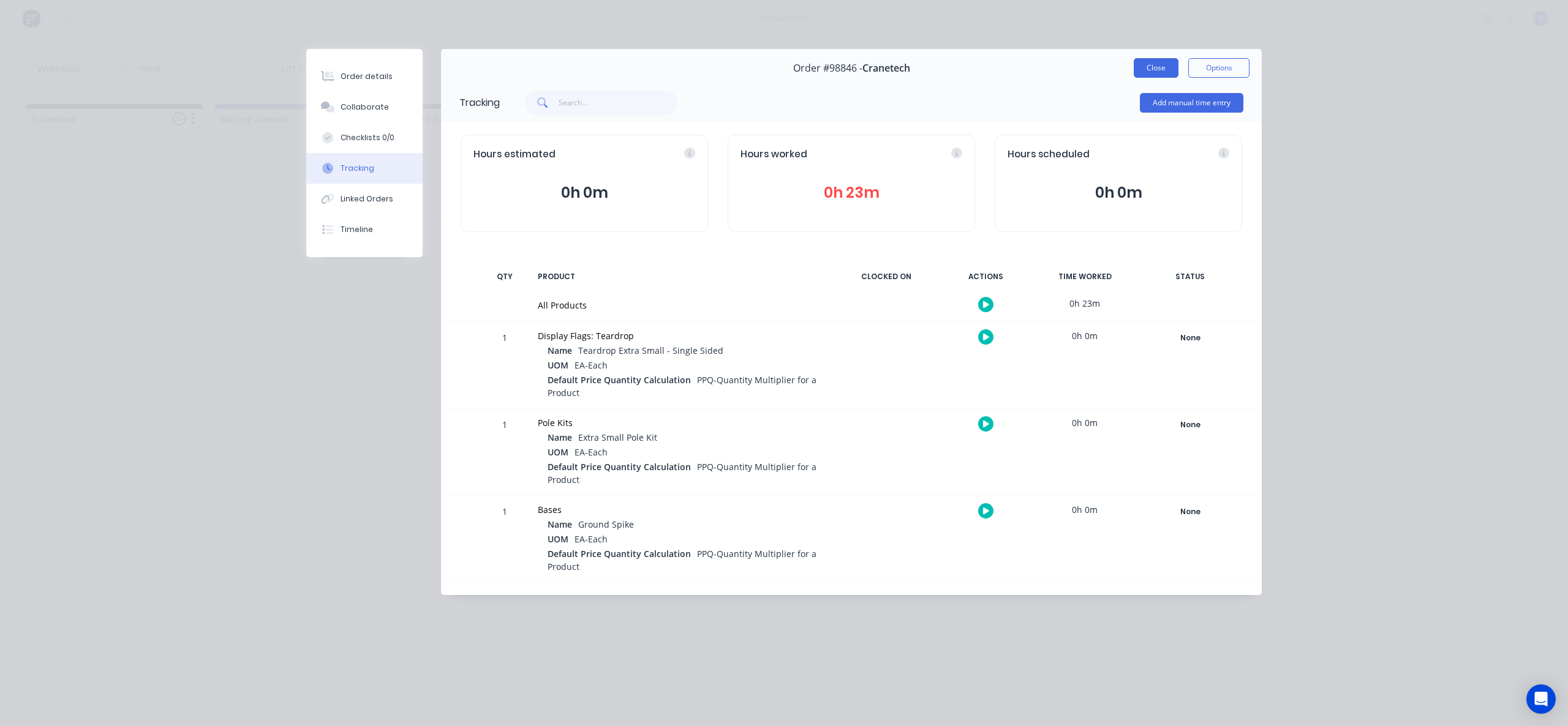
click at [1152, 64] on button "Close" at bounding box center [1156, 68] width 44 height 20
